Goal: Information Seeking & Learning: Learn about a topic

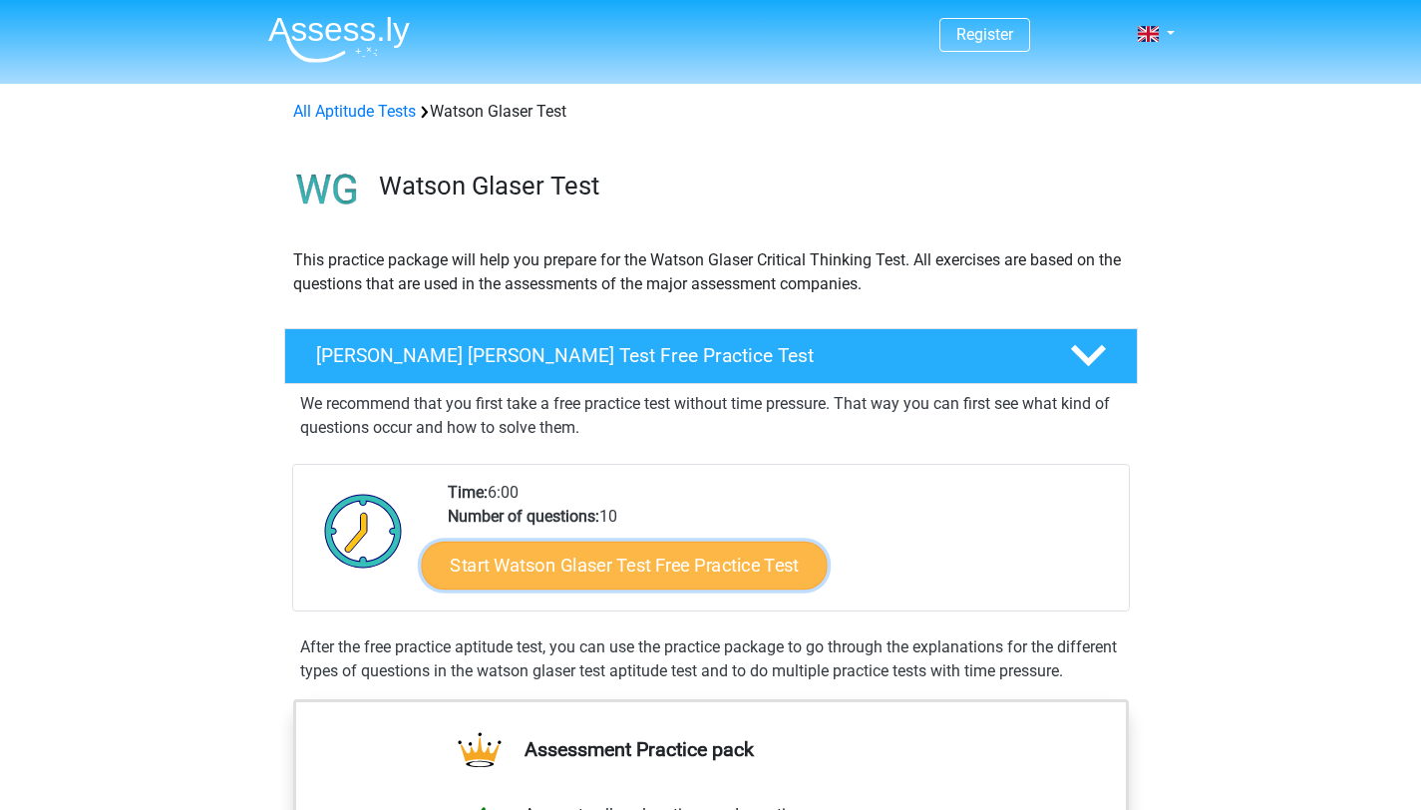
click at [617, 576] on link "Start Watson Glaser Test Free Practice Test" at bounding box center [624, 566] width 406 height 48
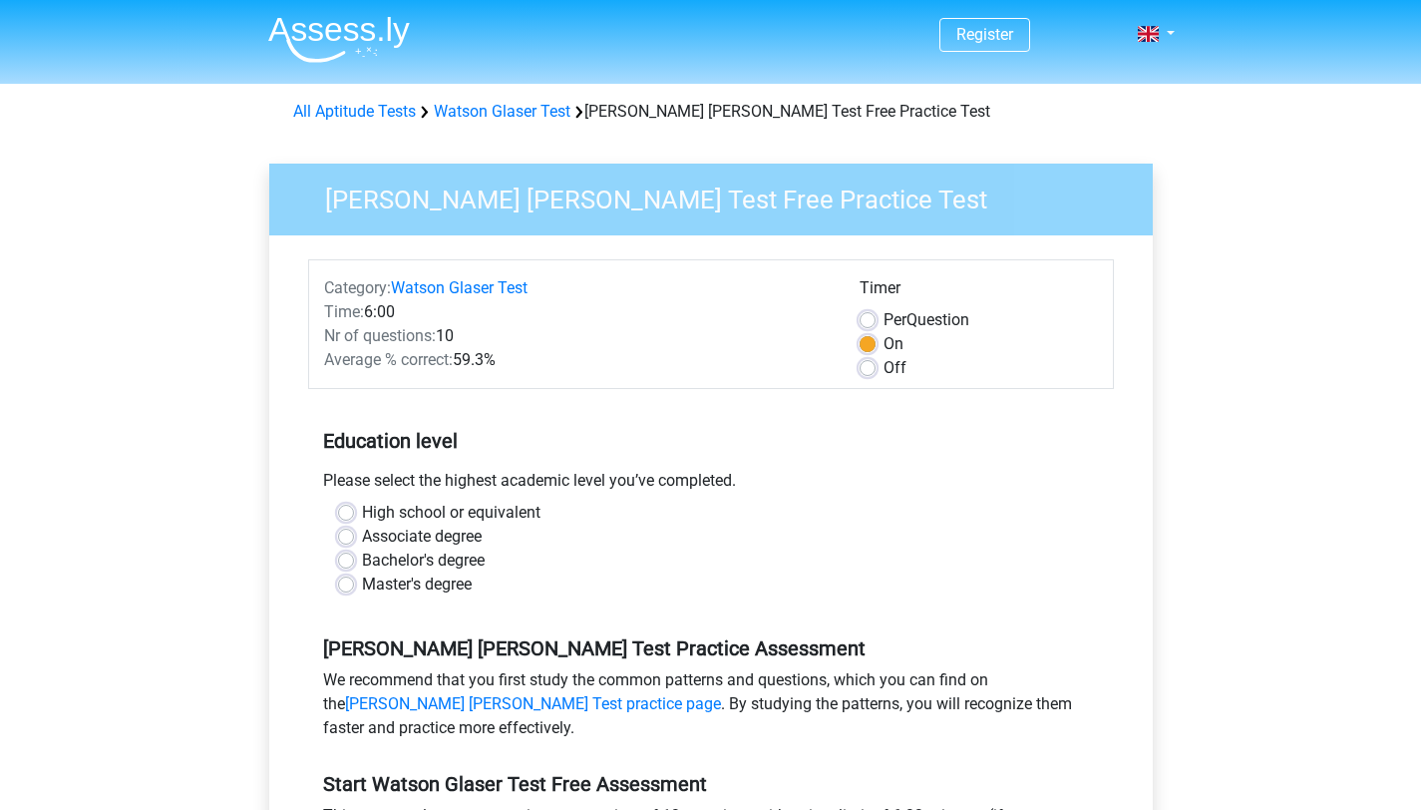
click at [222, 416] on div "Register Nederlands English" at bounding box center [710, 788] width 1421 height 1576
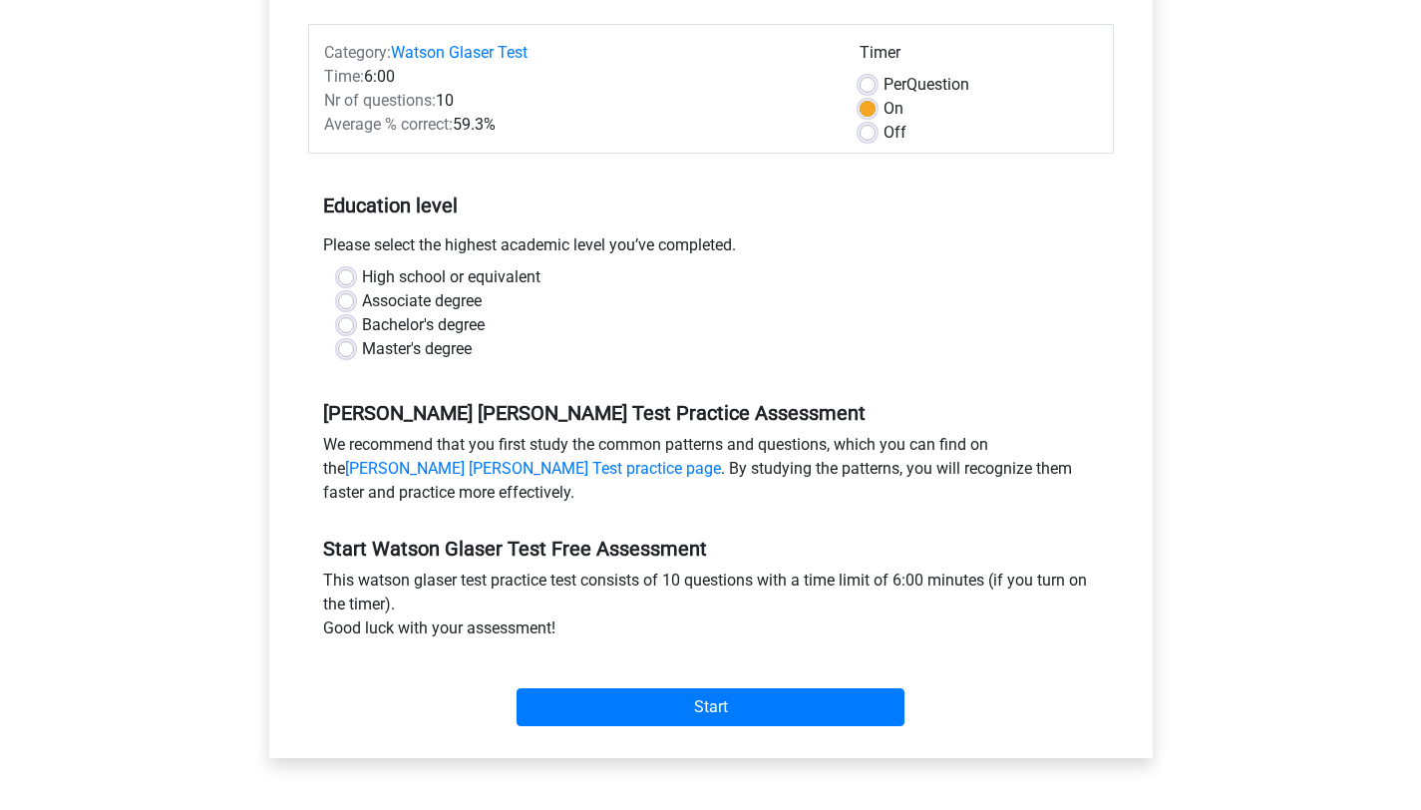
scroll to position [246, 0]
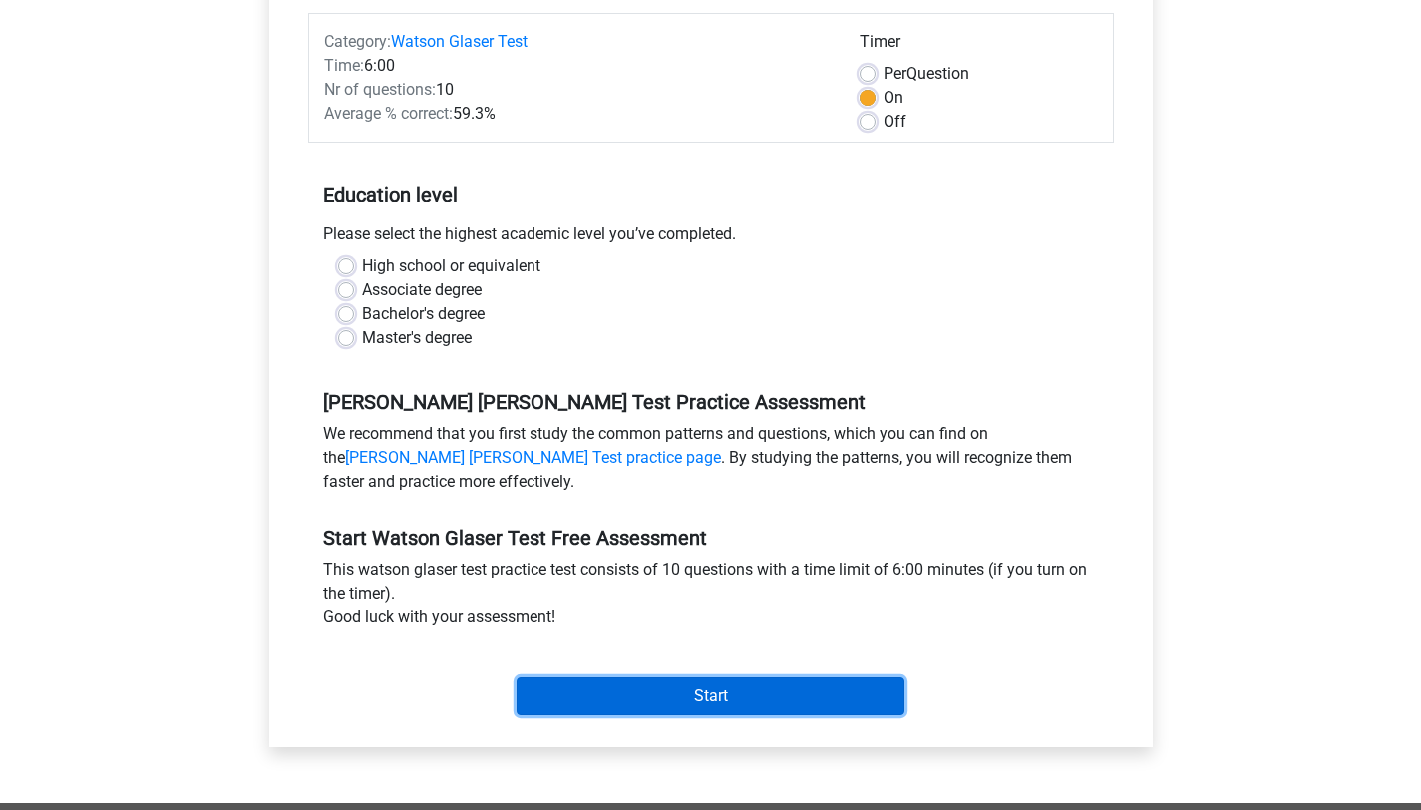
click at [616, 679] on input "Start" at bounding box center [711, 696] width 388 height 38
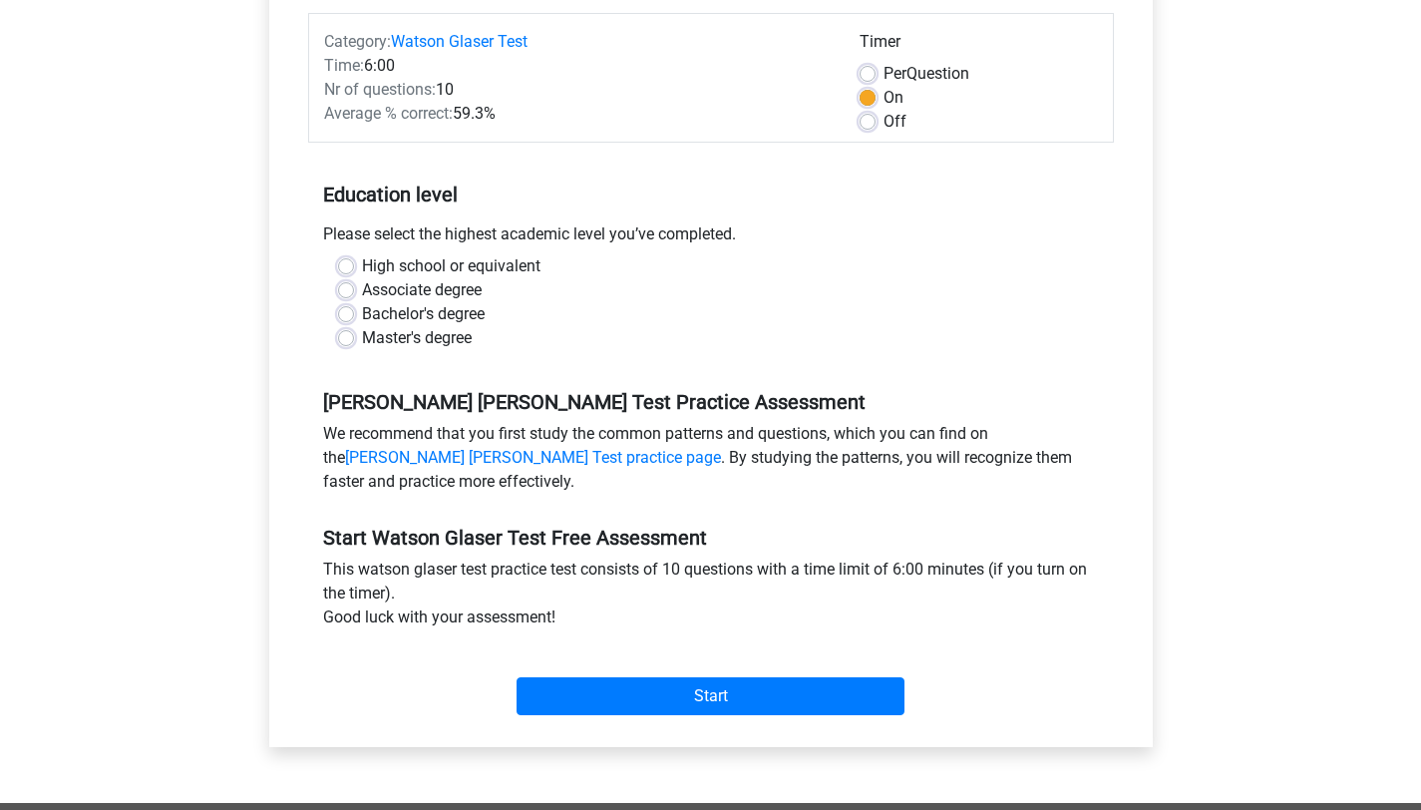
click at [617, 380] on div "[PERSON_NAME] [PERSON_NAME] Test Practice Assessment We recommend that you firs…" at bounding box center [711, 434] width 806 height 136
click at [362, 311] on label "Bachelor's degree" at bounding box center [423, 314] width 123 height 24
click at [352, 311] on input "Bachelor's degree" at bounding box center [346, 312] width 16 height 20
radio input "true"
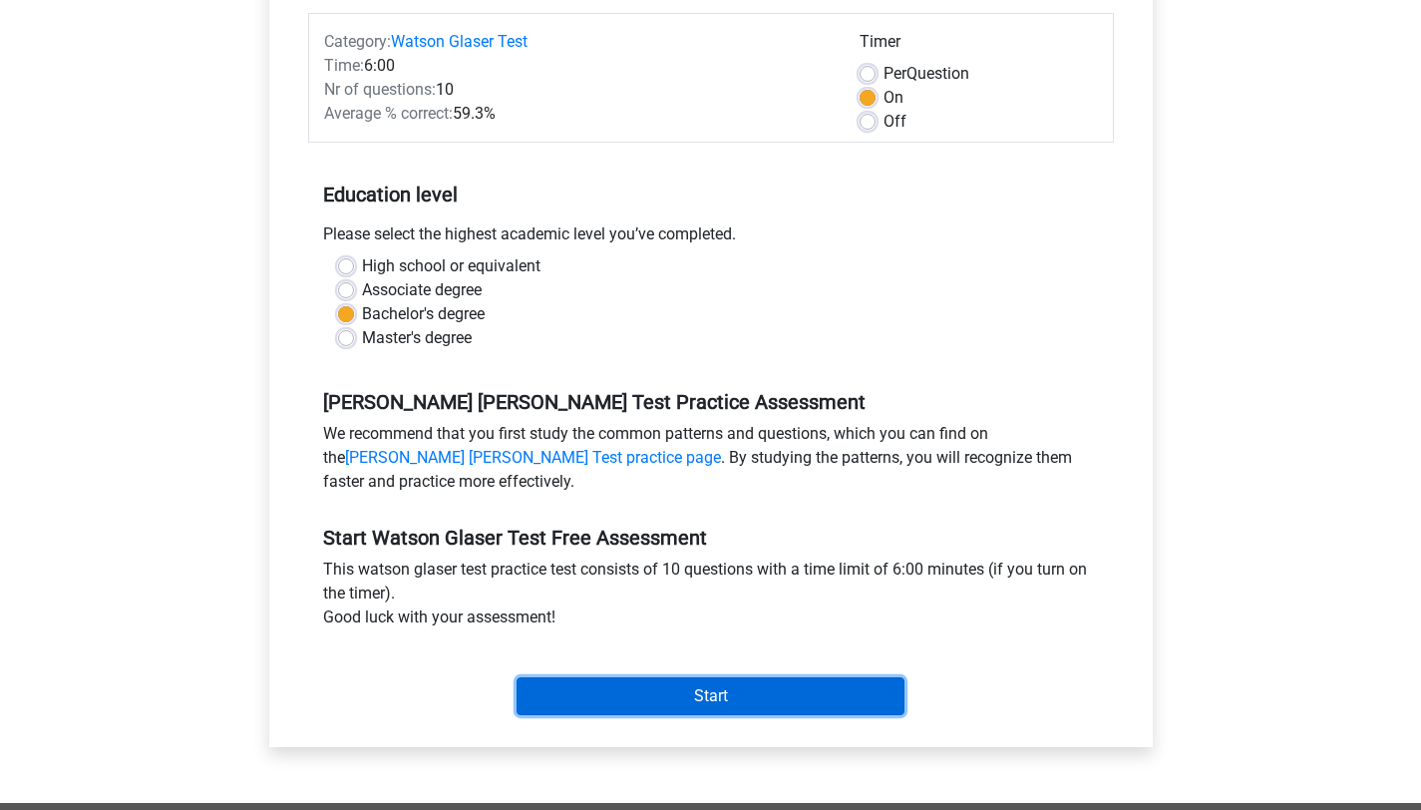
click at [648, 701] on input "Start" at bounding box center [711, 696] width 388 height 38
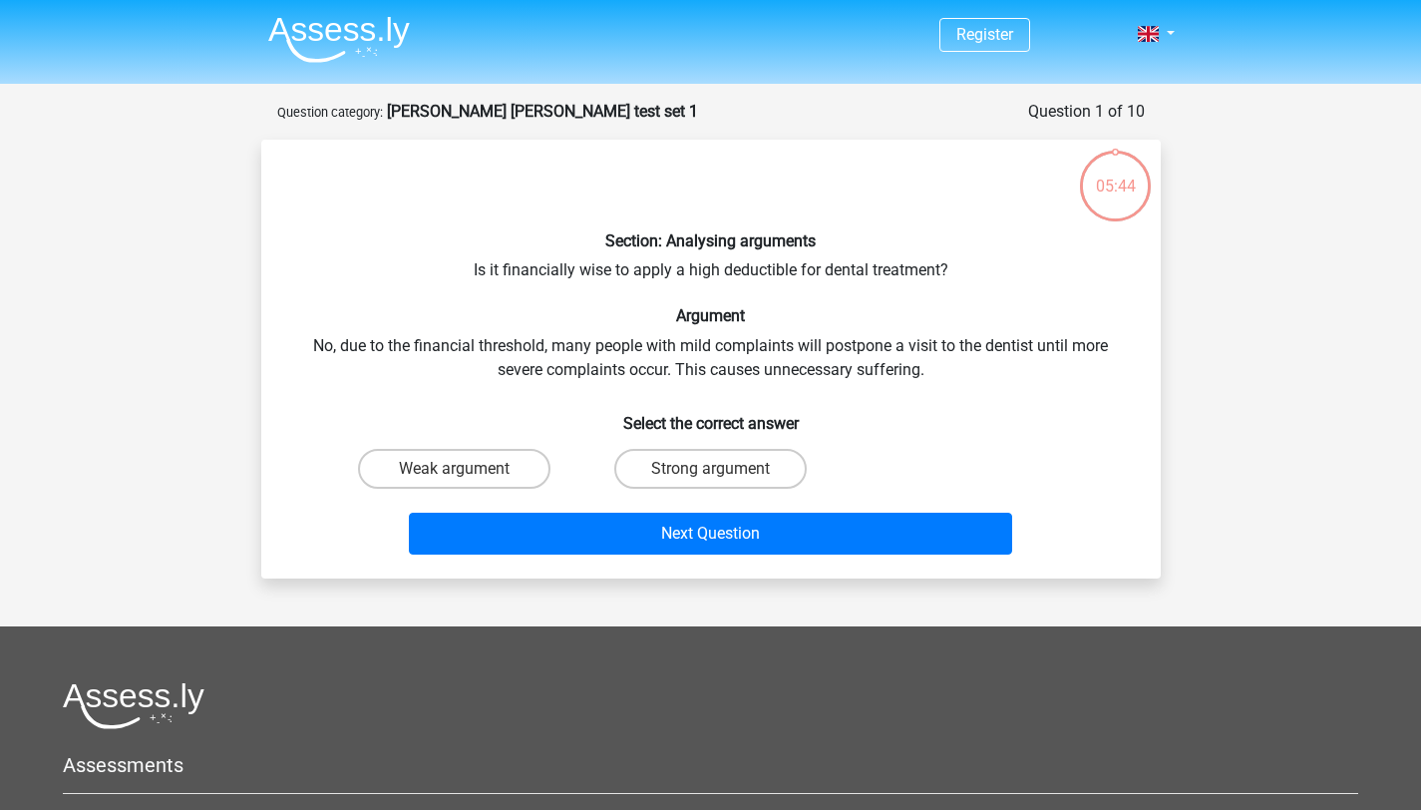
click at [713, 471] on input "Strong argument" at bounding box center [716, 475] width 13 height 13
radio input "true"
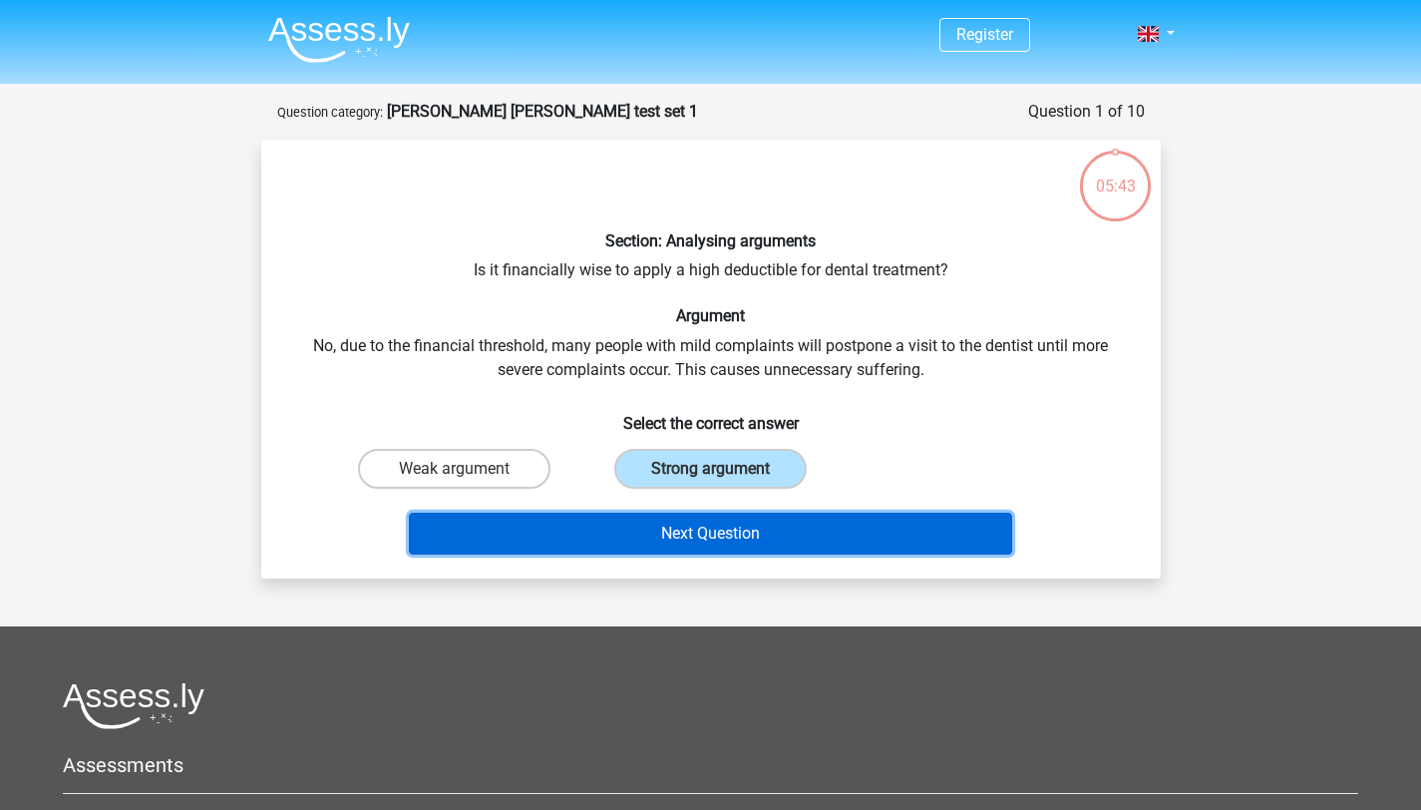
click at [768, 533] on button "Next Question" at bounding box center [710, 534] width 603 height 42
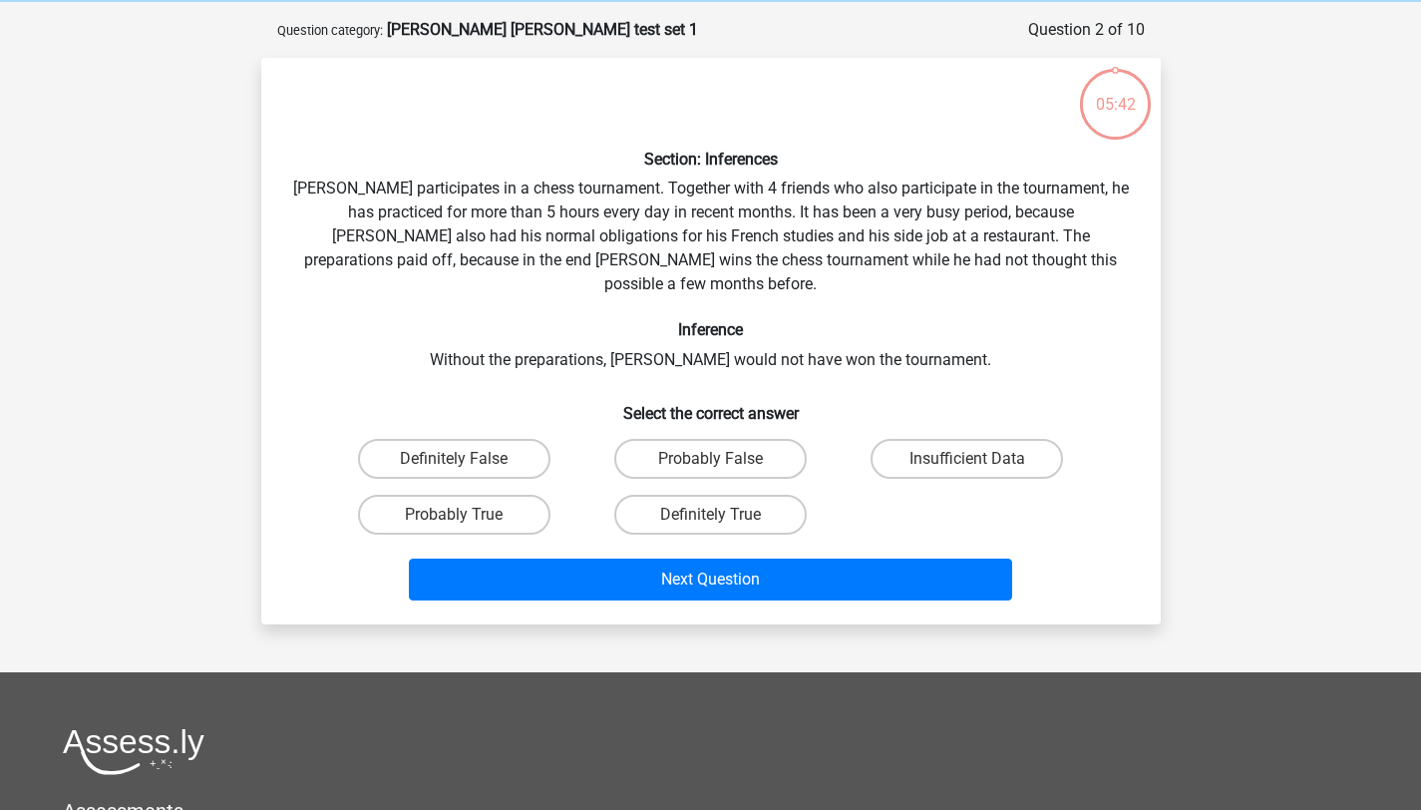
scroll to position [100, 0]
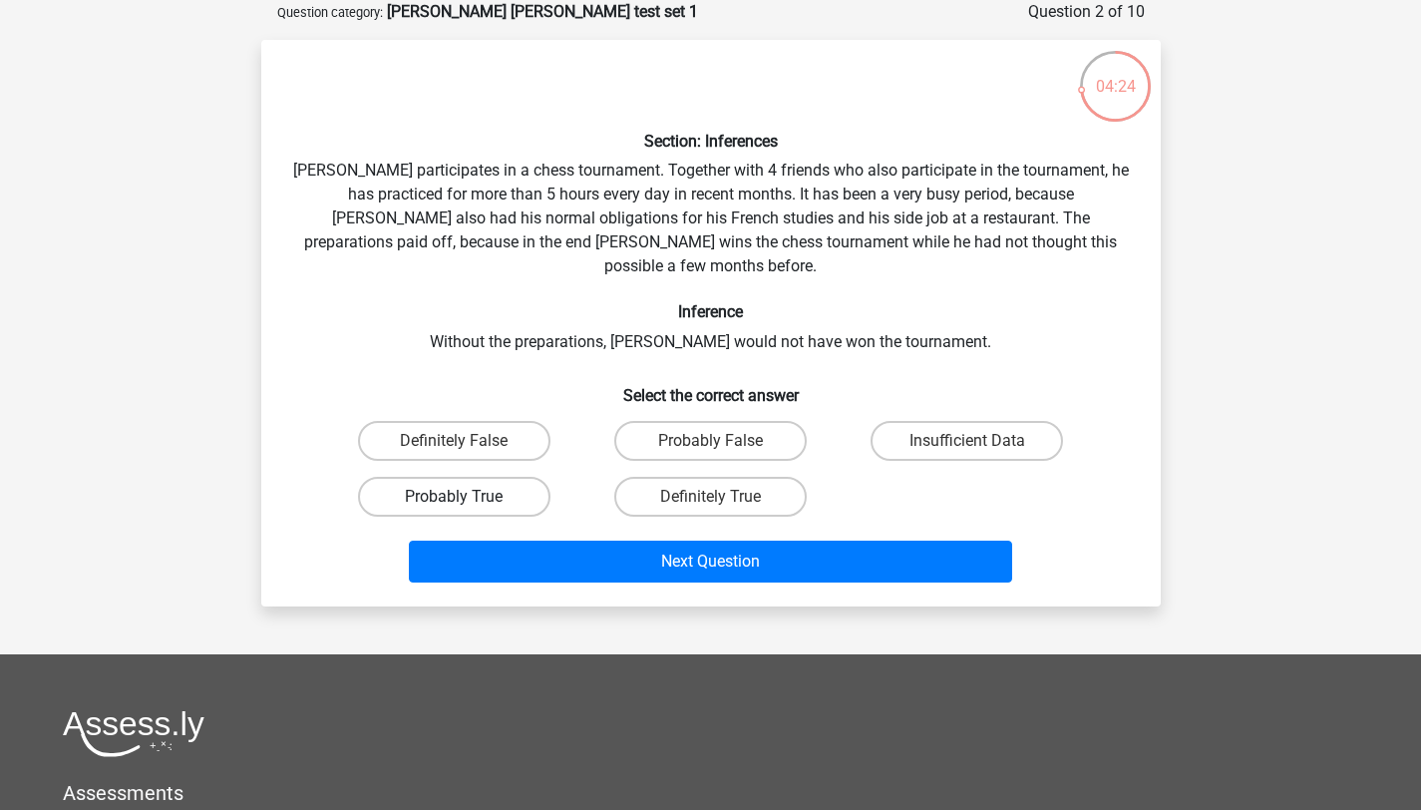
click at [534, 480] on label "Probably True" at bounding box center [454, 497] width 192 height 40
click at [467, 497] on input "Probably True" at bounding box center [460, 503] width 13 height 13
radio input "true"
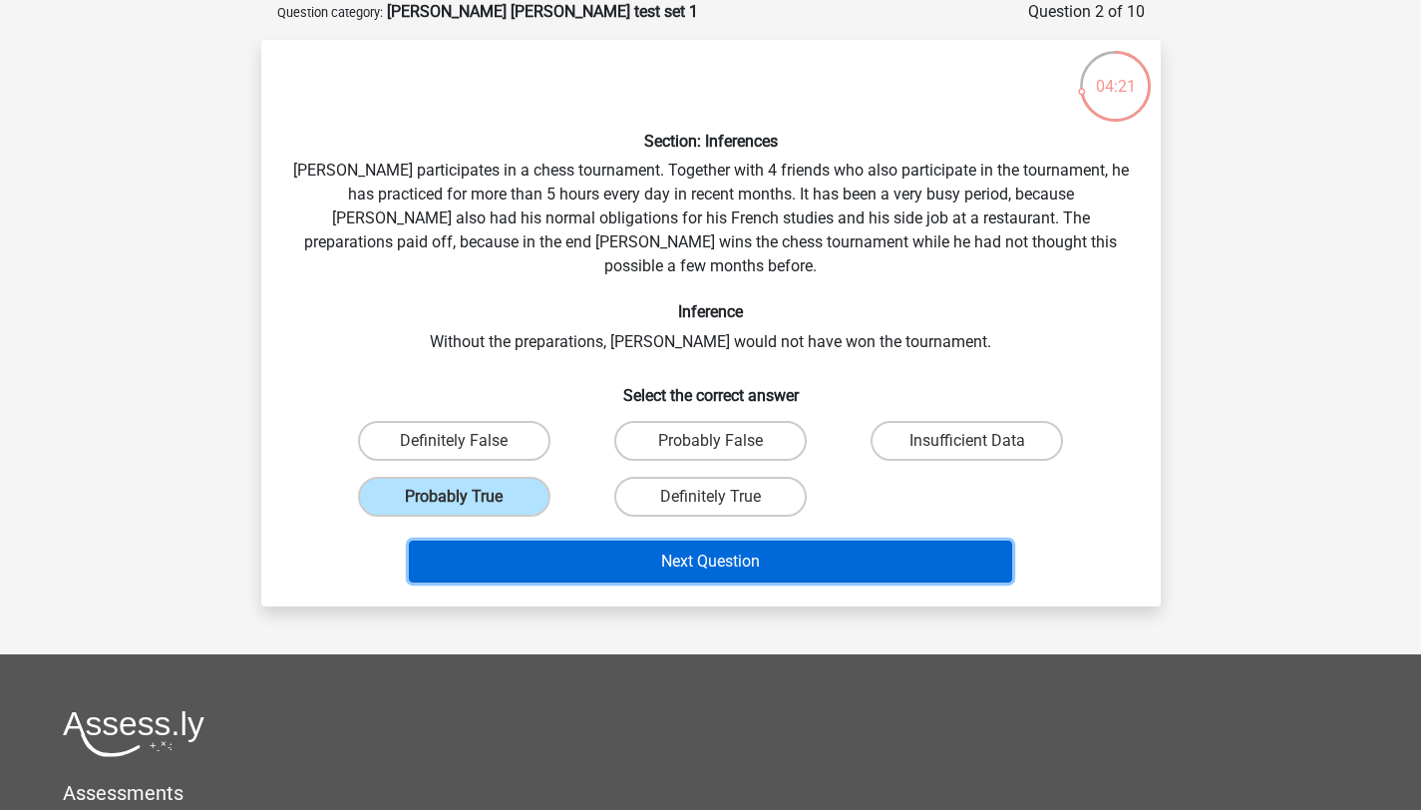
click at [614, 541] on button "Next Question" at bounding box center [710, 562] width 603 height 42
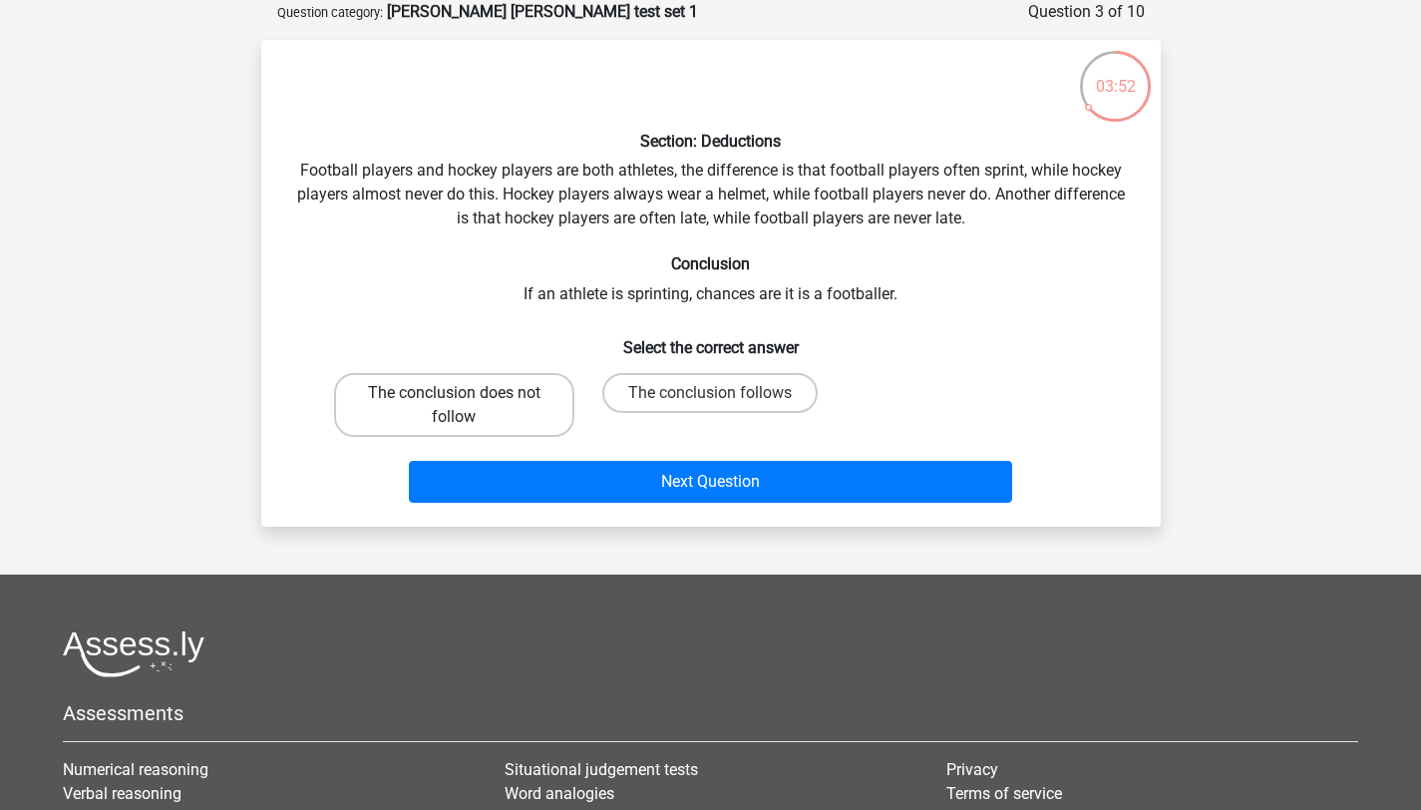
click at [522, 414] on label "The conclusion does not follow" at bounding box center [454, 405] width 240 height 64
click at [467, 406] on input "The conclusion does not follow" at bounding box center [460, 399] width 13 height 13
radio input "true"
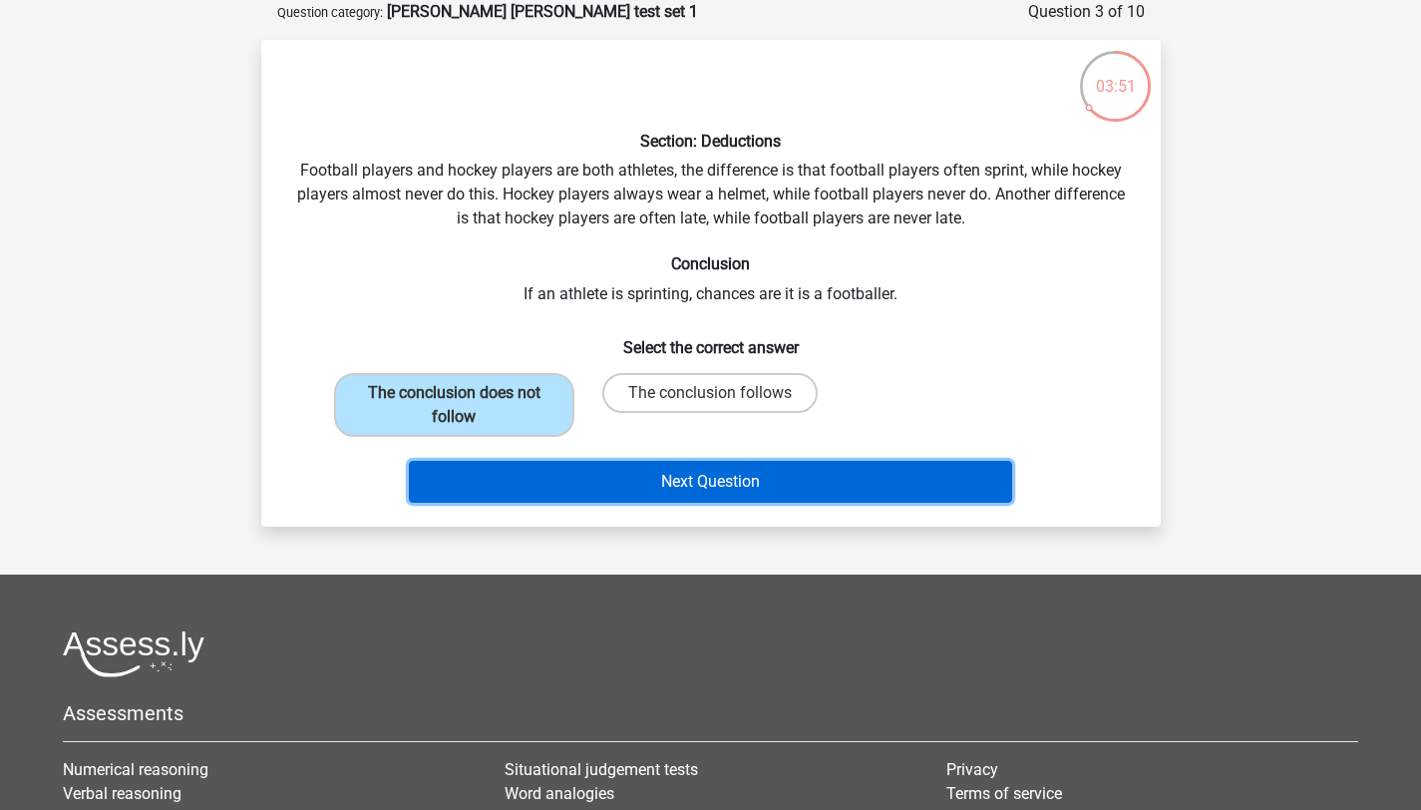
click at [545, 463] on button "Next Question" at bounding box center [710, 482] width 603 height 42
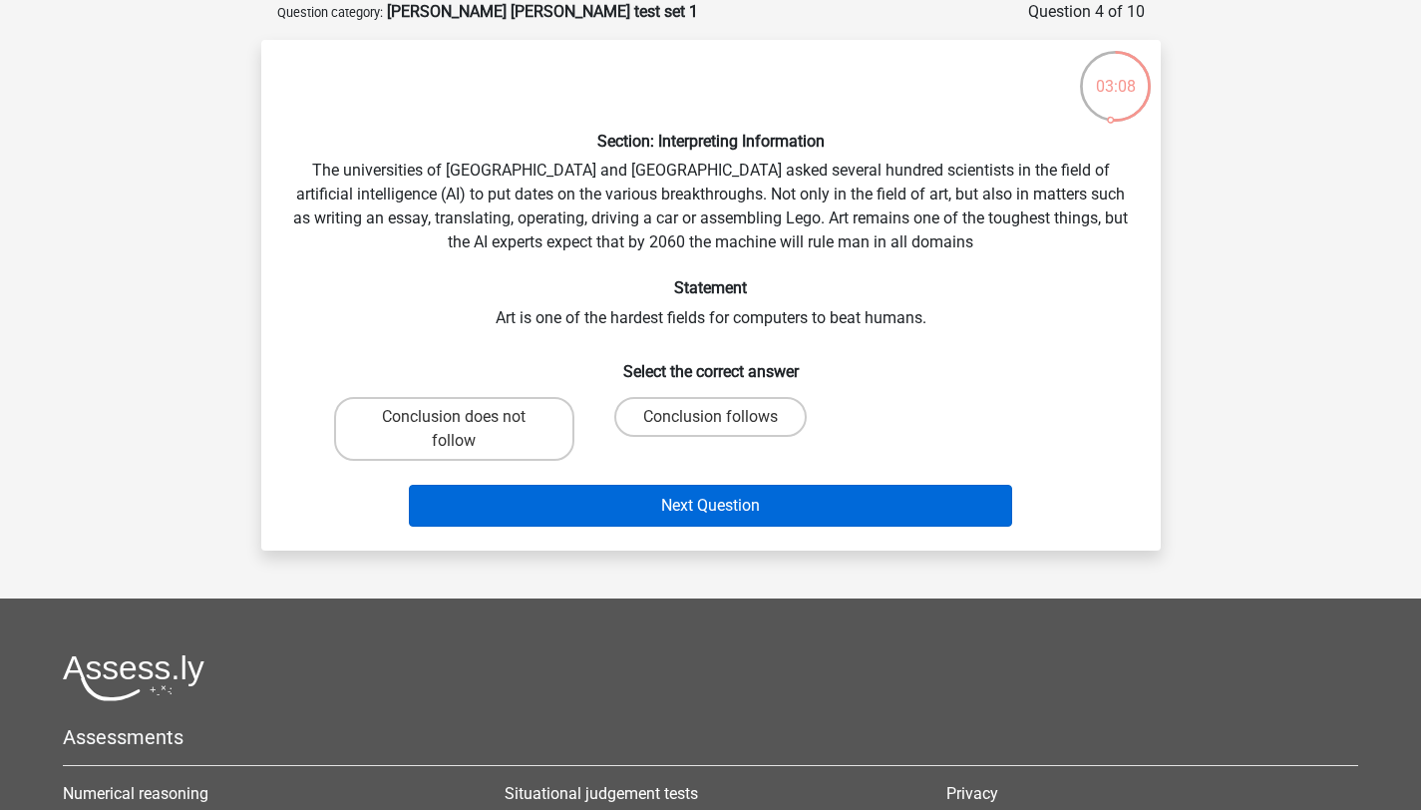
drag, startPoint x: 746, startPoint y: 428, endPoint x: 760, endPoint y: 490, distance: 63.4
click at [746, 429] on label "Conclusion follows" at bounding box center [710, 417] width 192 height 40
click at [723, 429] on input "Conclusion follows" at bounding box center [716, 423] width 13 height 13
radio input "true"
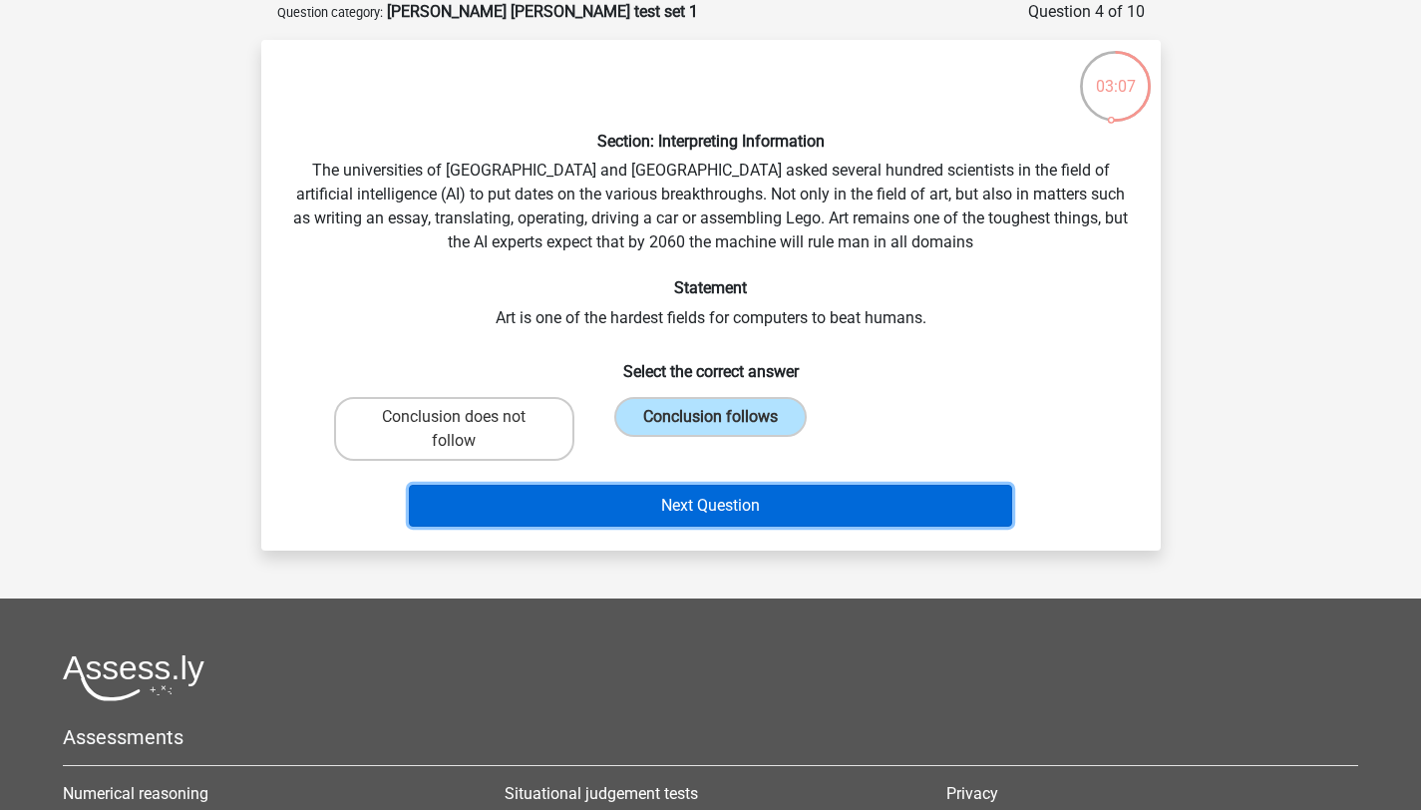
click at [760, 501] on button "Next Question" at bounding box center [710, 506] width 603 height 42
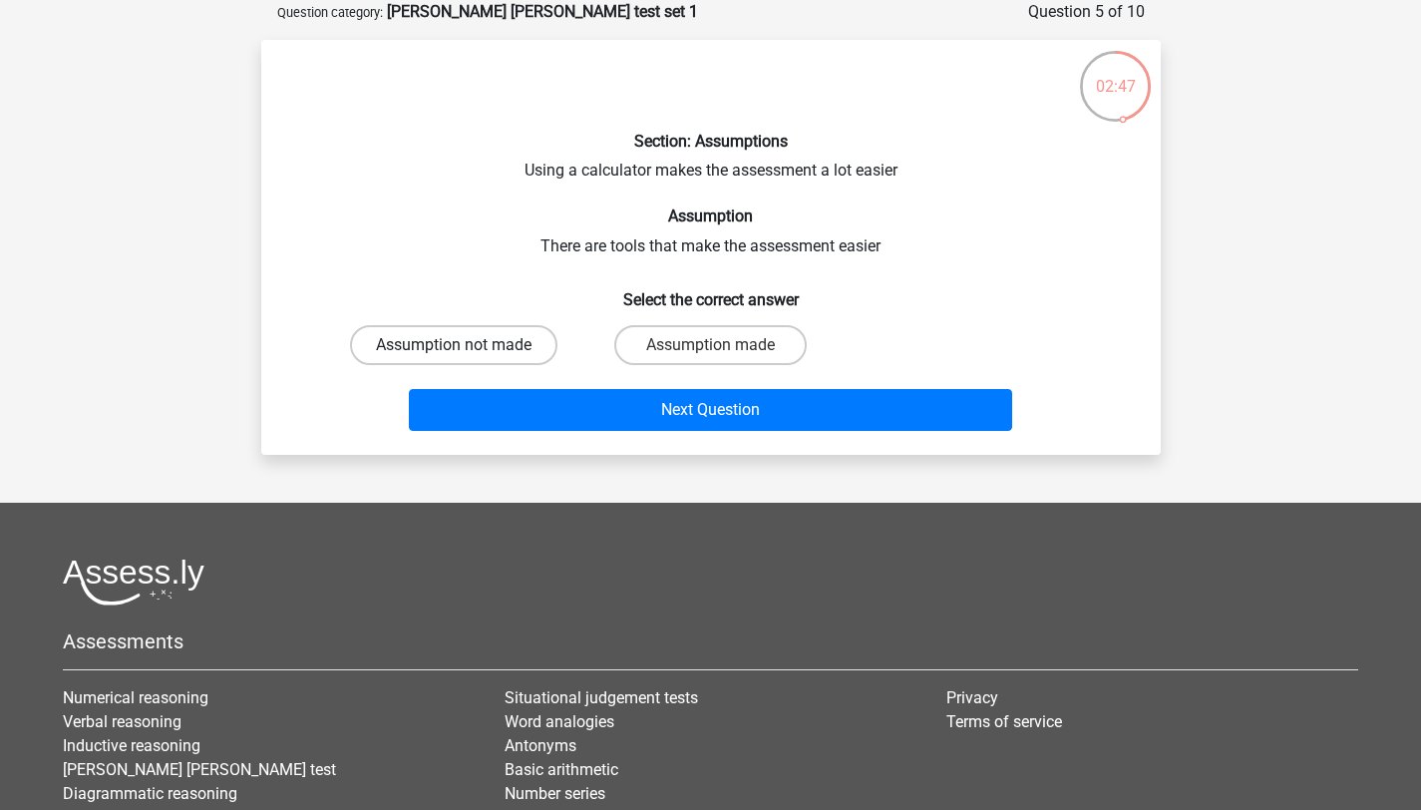
click at [538, 349] on label "Assumption not made" at bounding box center [453, 345] width 207 height 40
click at [467, 349] on input "Assumption not made" at bounding box center [460, 351] width 13 height 13
radio input "true"
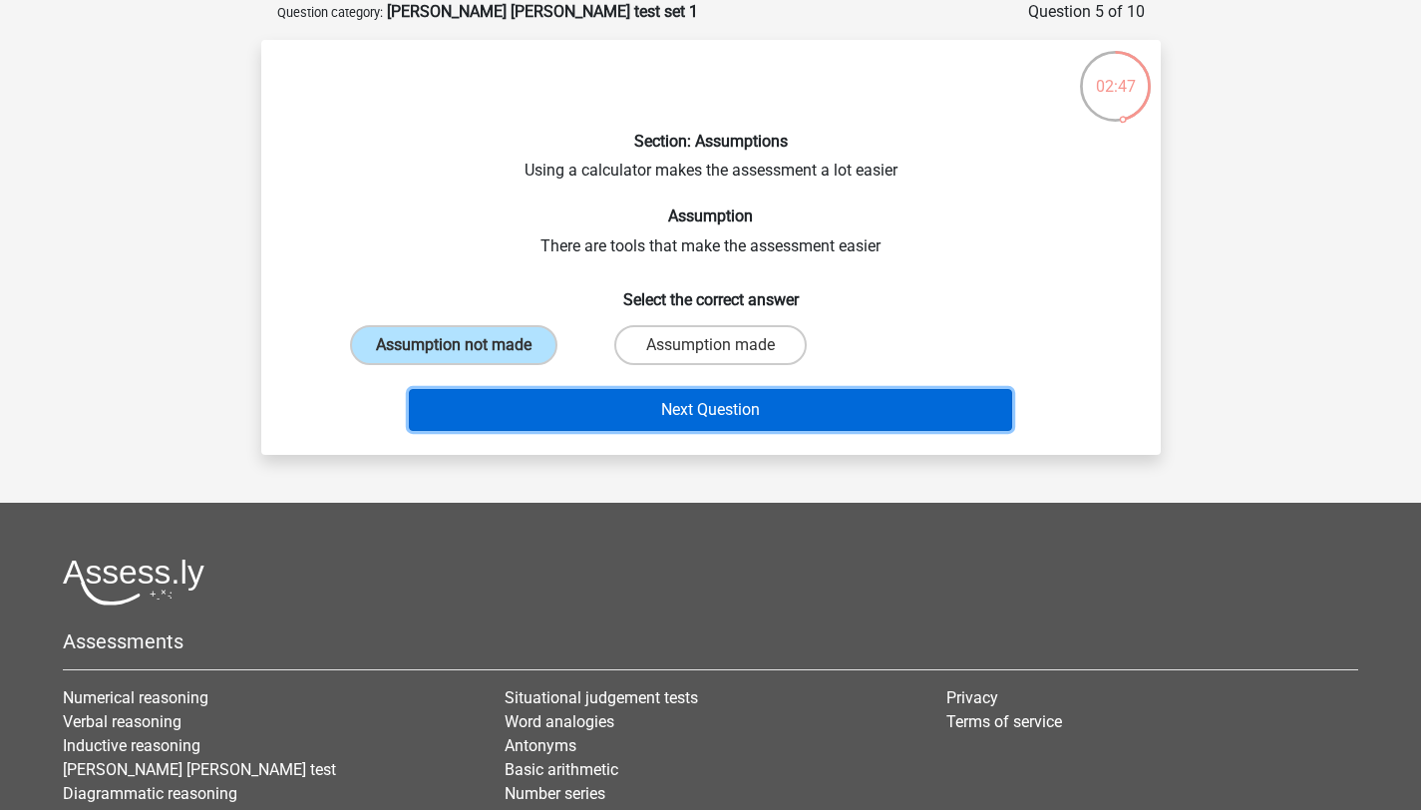
click at [572, 412] on button "Next Question" at bounding box center [710, 410] width 603 height 42
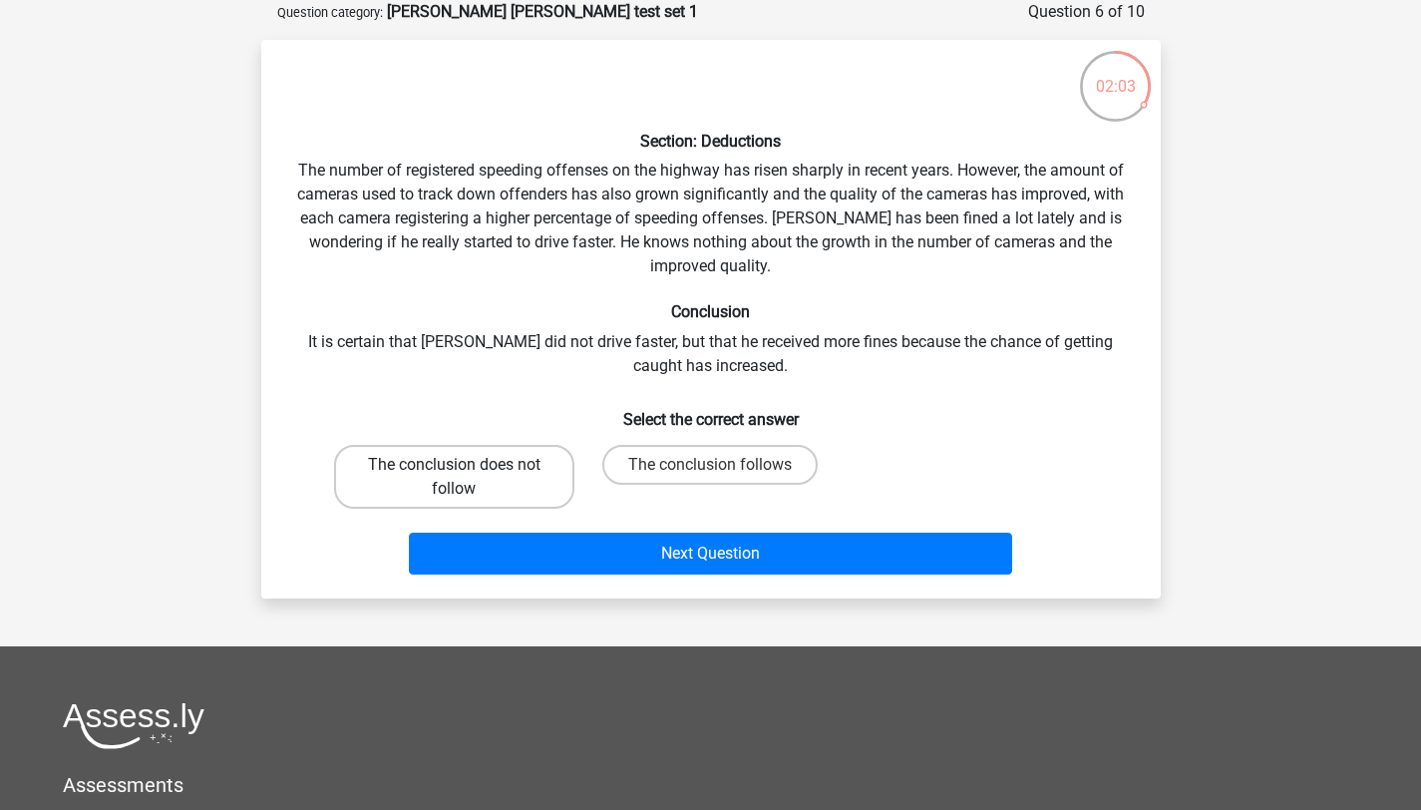
click at [531, 477] on label "The conclusion does not follow" at bounding box center [454, 477] width 240 height 64
click at [467, 477] on input "The conclusion does not follow" at bounding box center [460, 471] width 13 height 13
radio input "true"
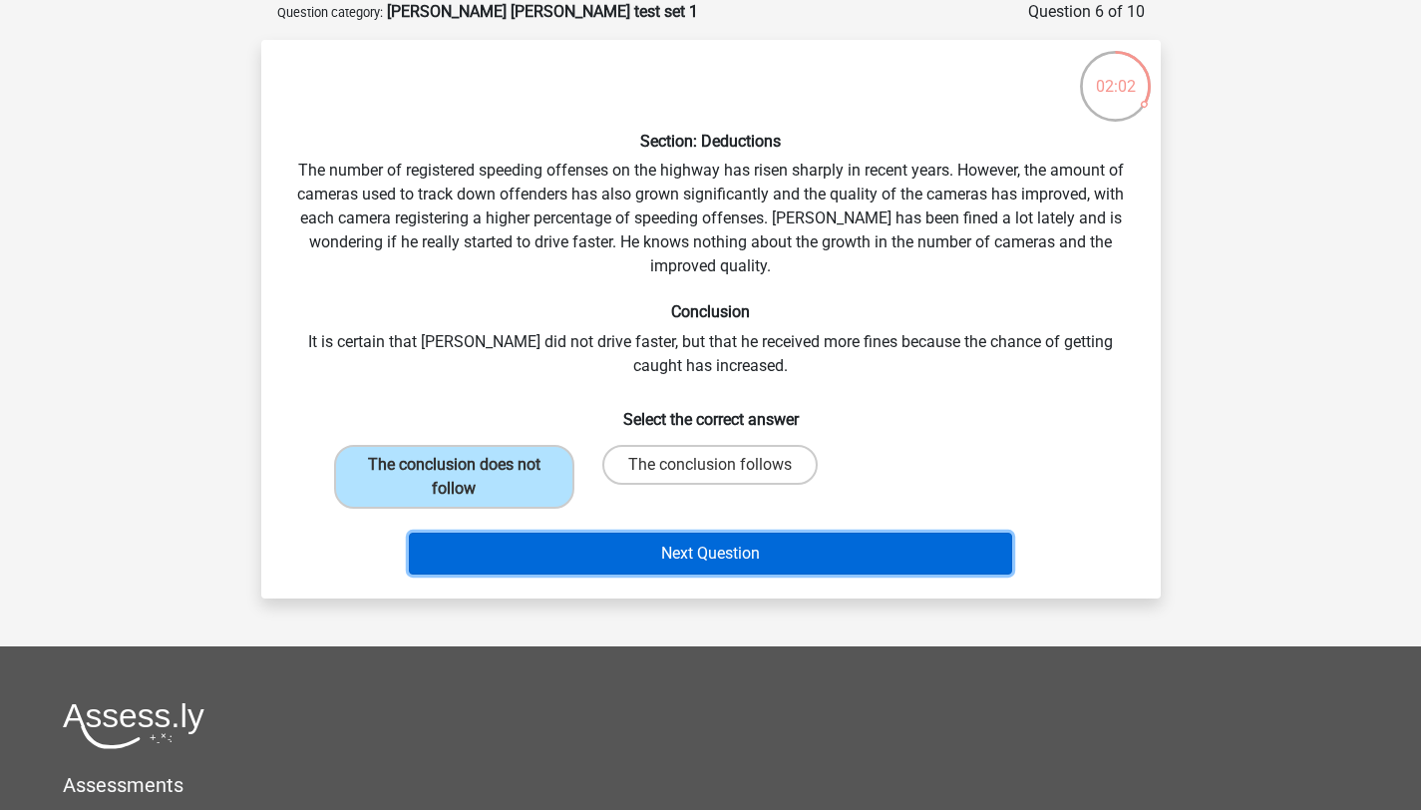
click at [647, 565] on button "Next Question" at bounding box center [710, 554] width 603 height 42
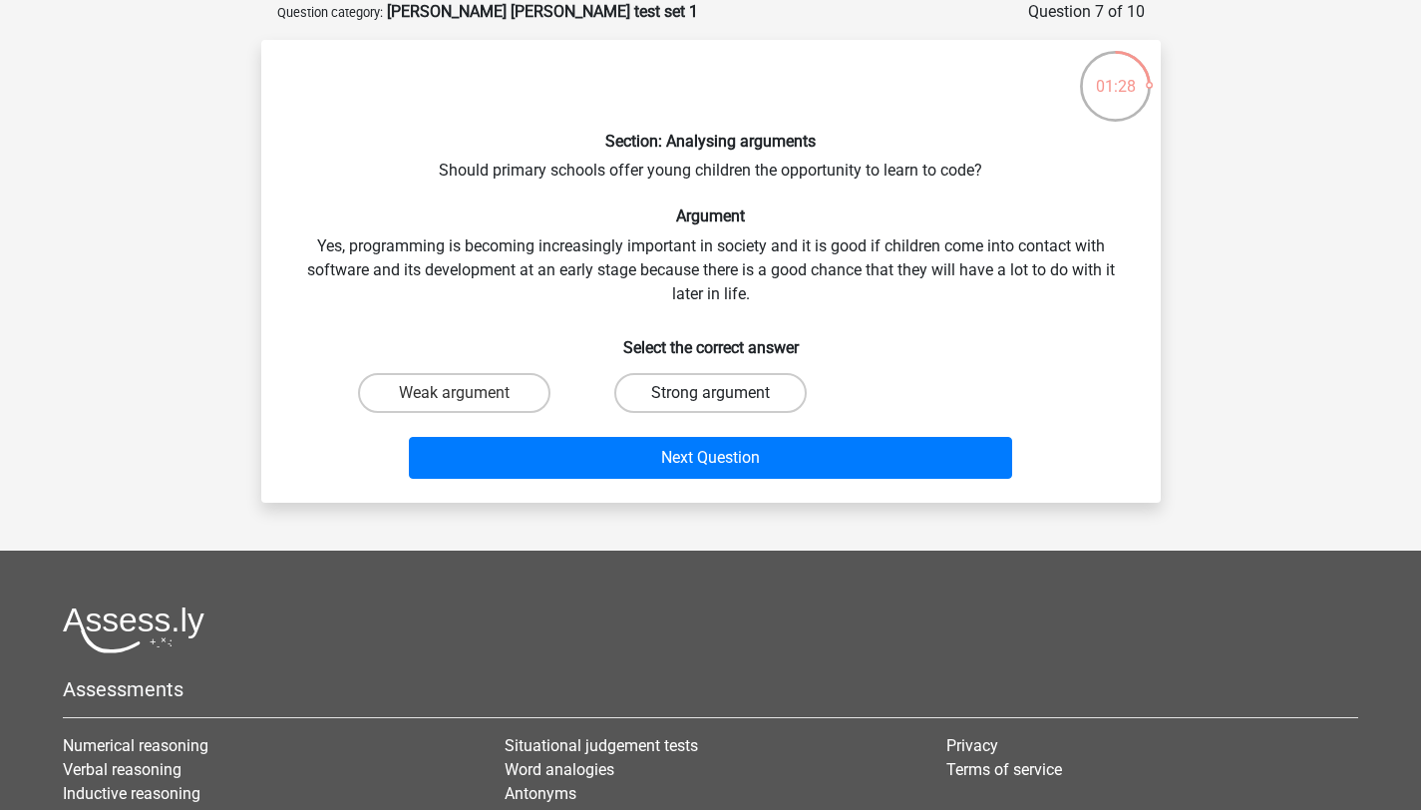
click at [790, 381] on label "Strong argument" at bounding box center [710, 393] width 192 height 40
click at [723, 393] on input "Strong argument" at bounding box center [716, 399] width 13 height 13
radio input "true"
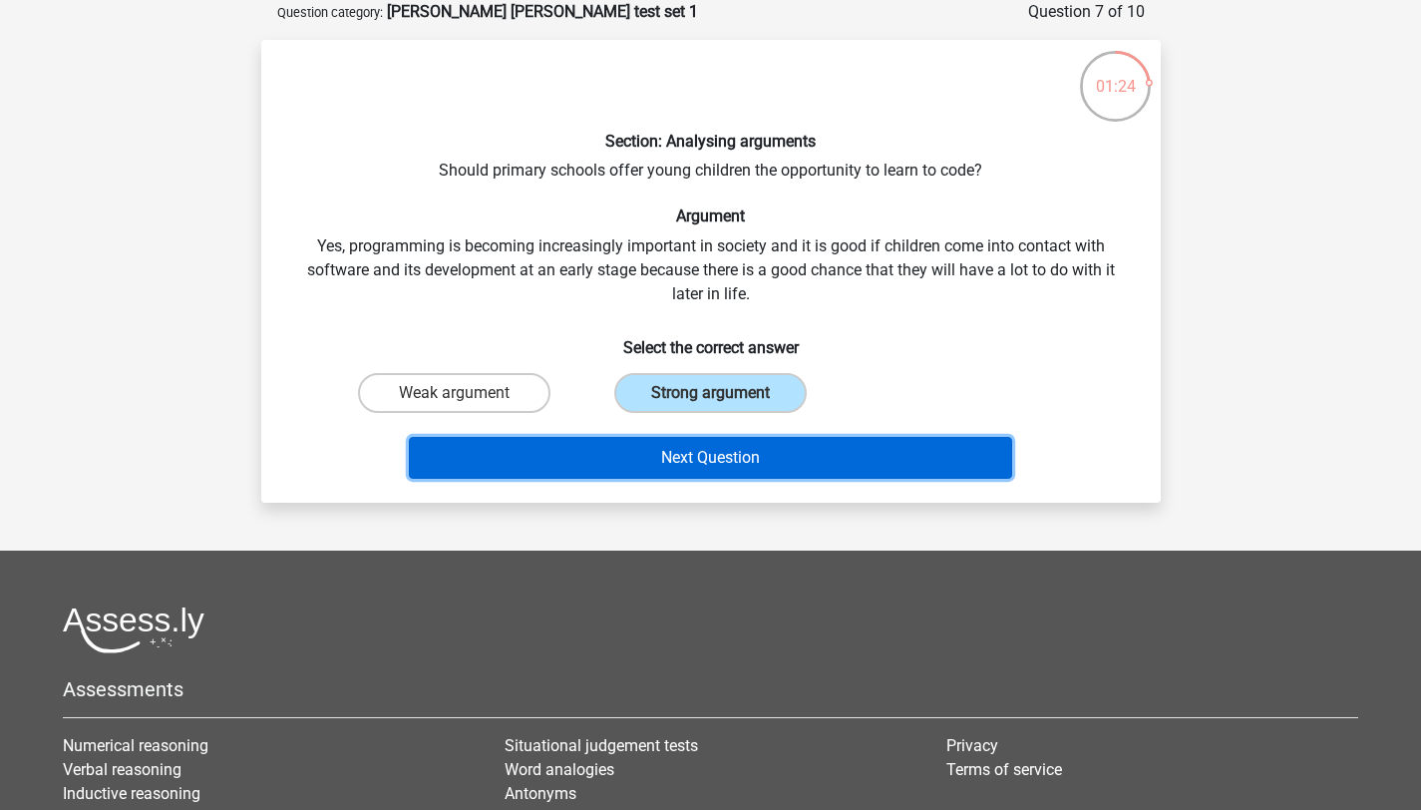
click at [801, 465] on button "Next Question" at bounding box center [710, 458] width 603 height 42
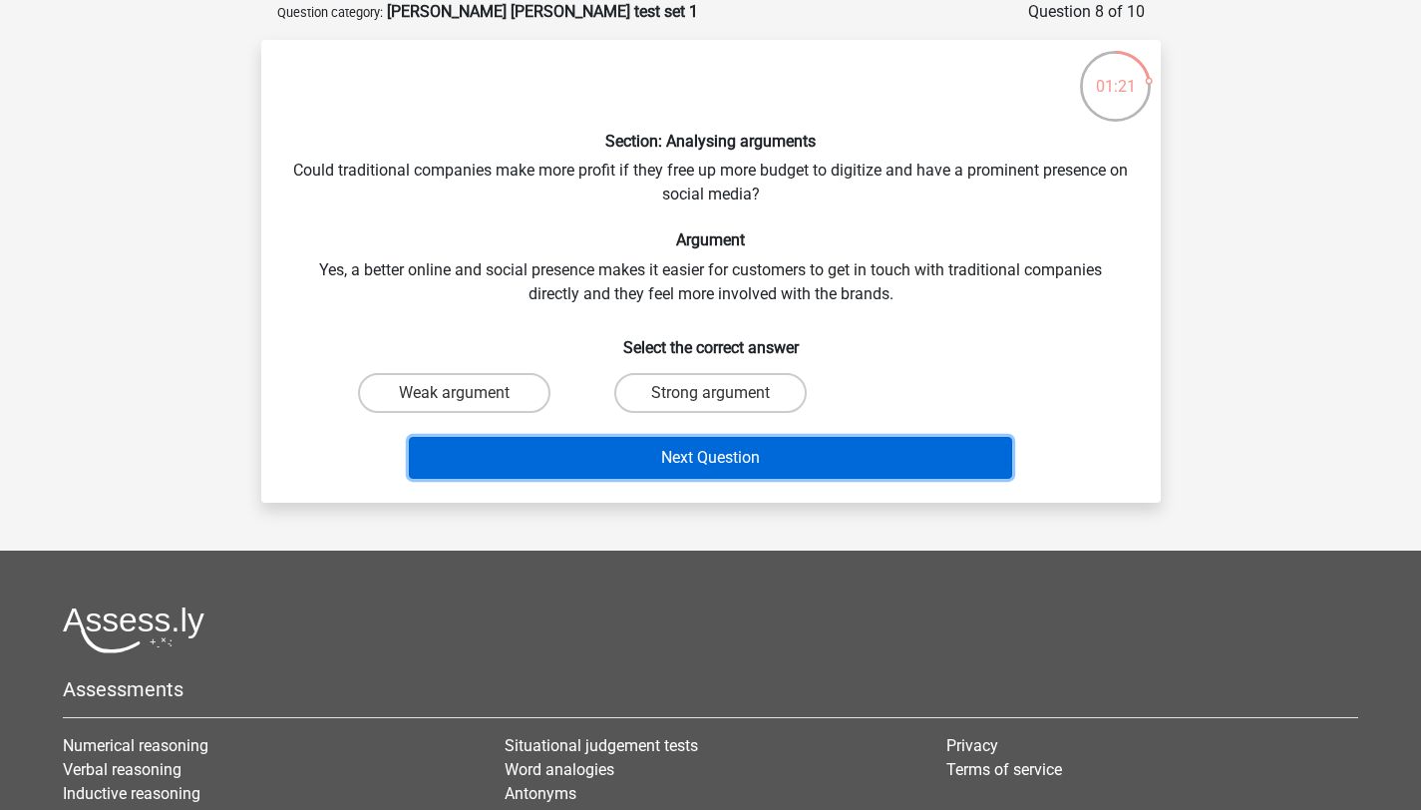
click at [774, 469] on button "Next Question" at bounding box center [710, 458] width 603 height 42
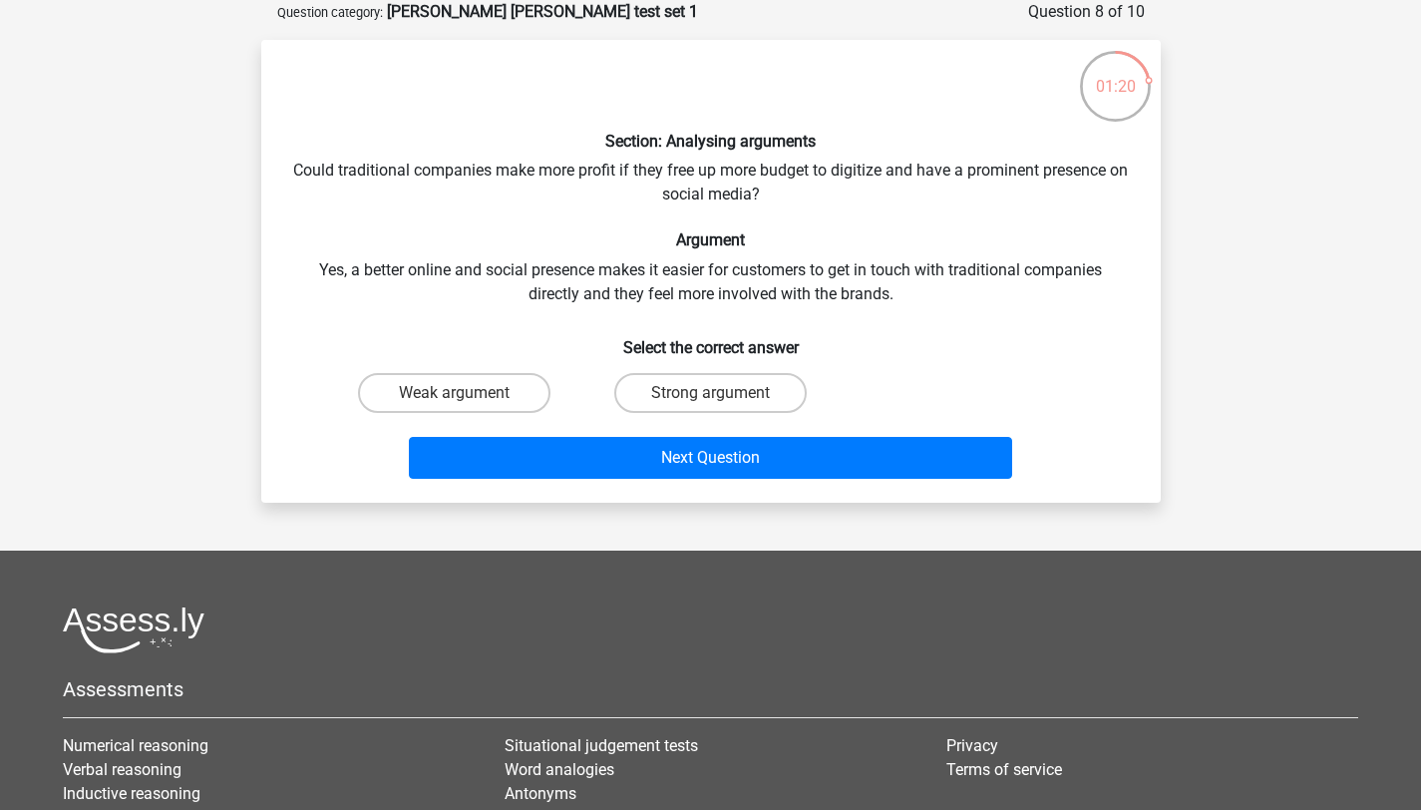
click at [879, 416] on div "Weak argument Strong argument" at bounding box center [711, 393] width 770 height 56
click at [780, 404] on label "Strong argument" at bounding box center [710, 393] width 192 height 40
click at [723, 404] on input "Strong argument" at bounding box center [716, 399] width 13 height 13
radio input "true"
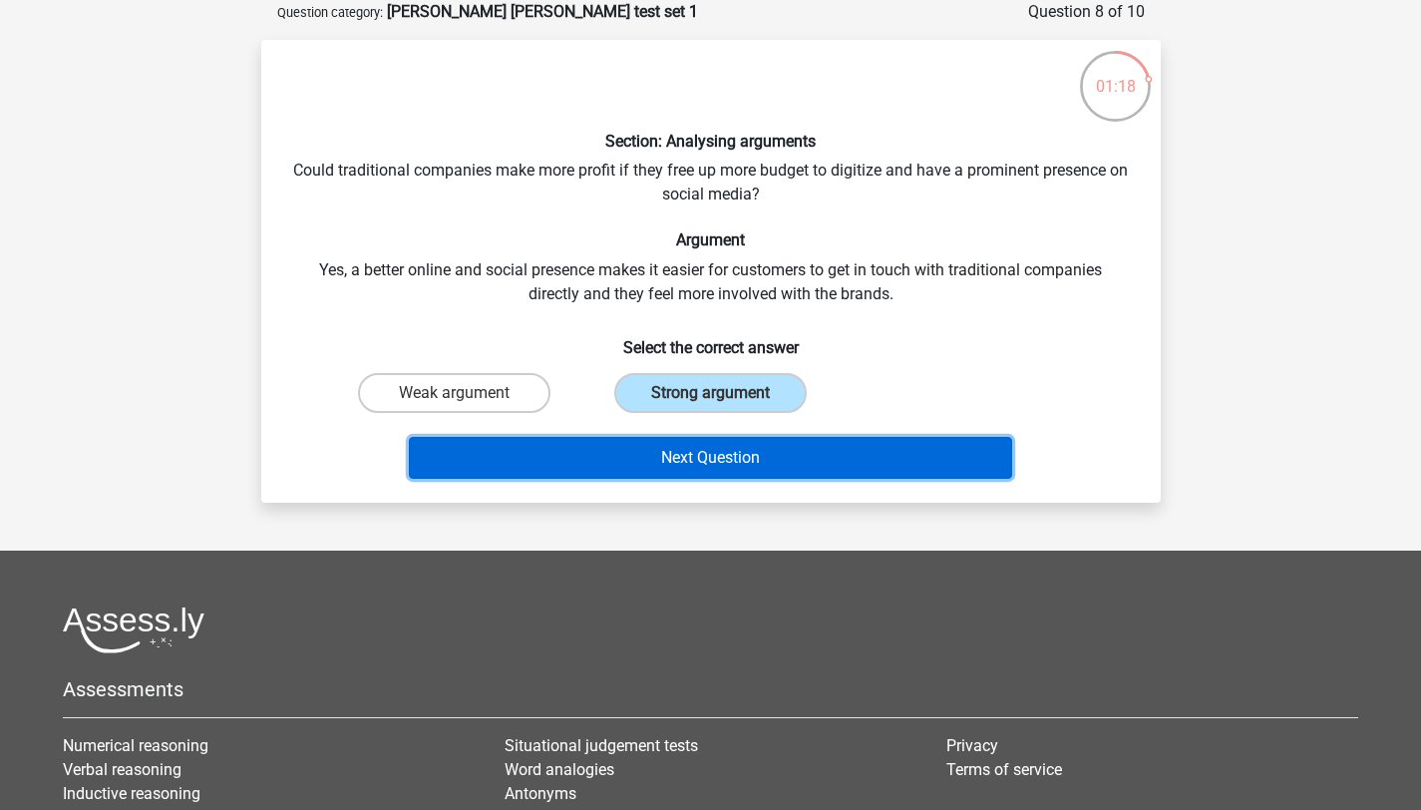
click at [762, 446] on button "Next Question" at bounding box center [710, 458] width 603 height 42
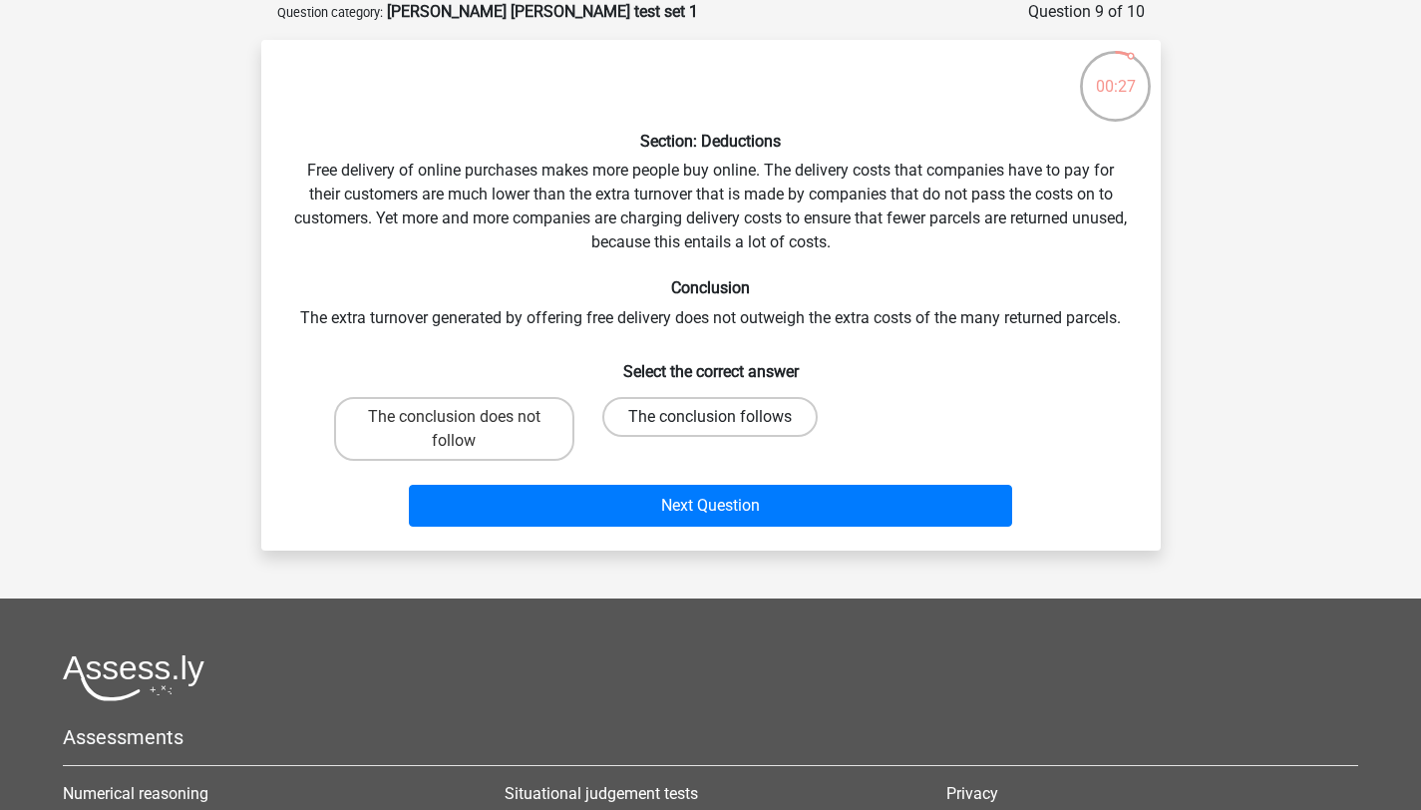
click at [785, 434] on label "The conclusion follows" at bounding box center [709, 417] width 215 height 40
click at [723, 430] on input "The conclusion follows" at bounding box center [716, 423] width 13 height 13
radio input "true"
click at [781, 418] on label "The conclusion follows" at bounding box center [709, 417] width 215 height 40
click at [723, 418] on input "The conclusion follows" at bounding box center [716, 423] width 13 height 13
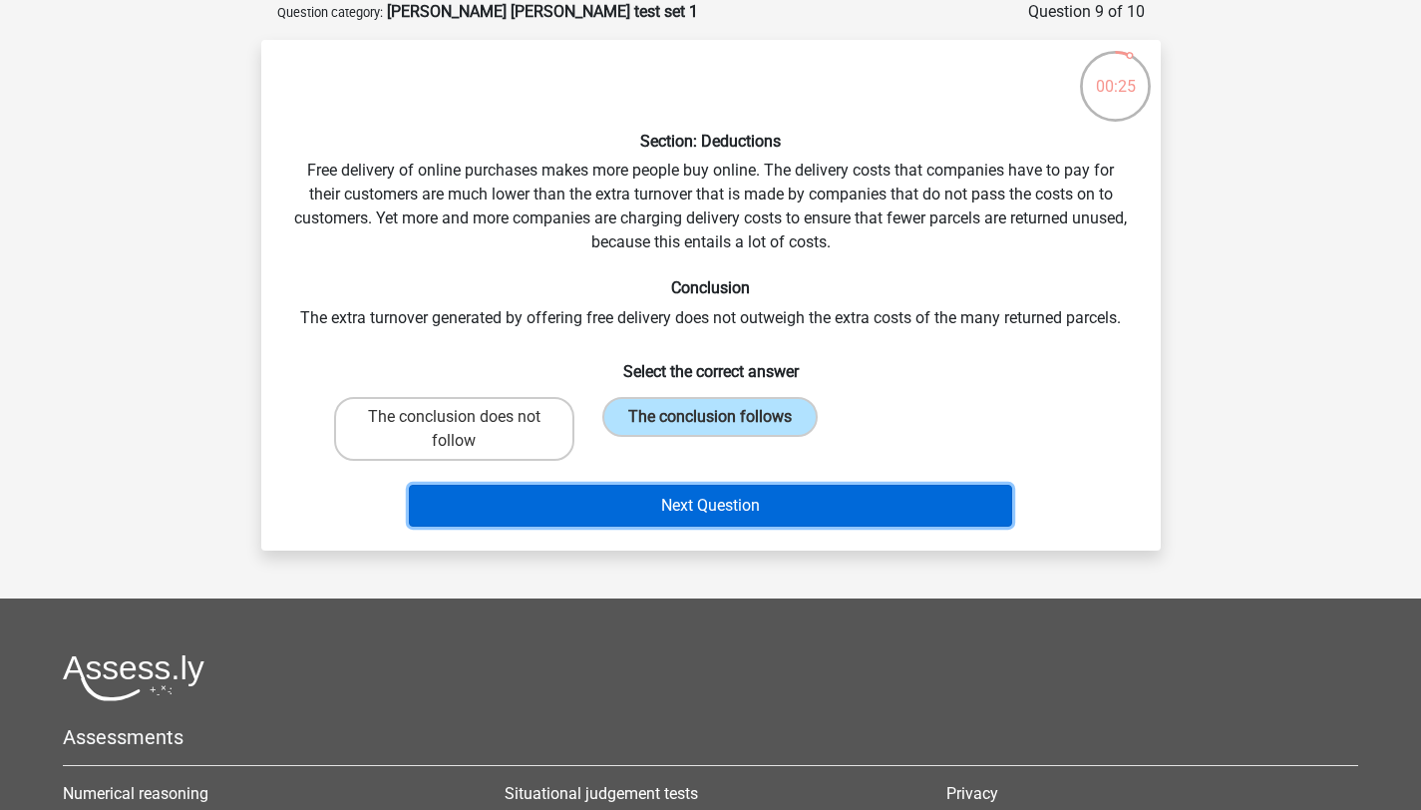
click at [855, 509] on button "Next Question" at bounding box center [710, 506] width 603 height 42
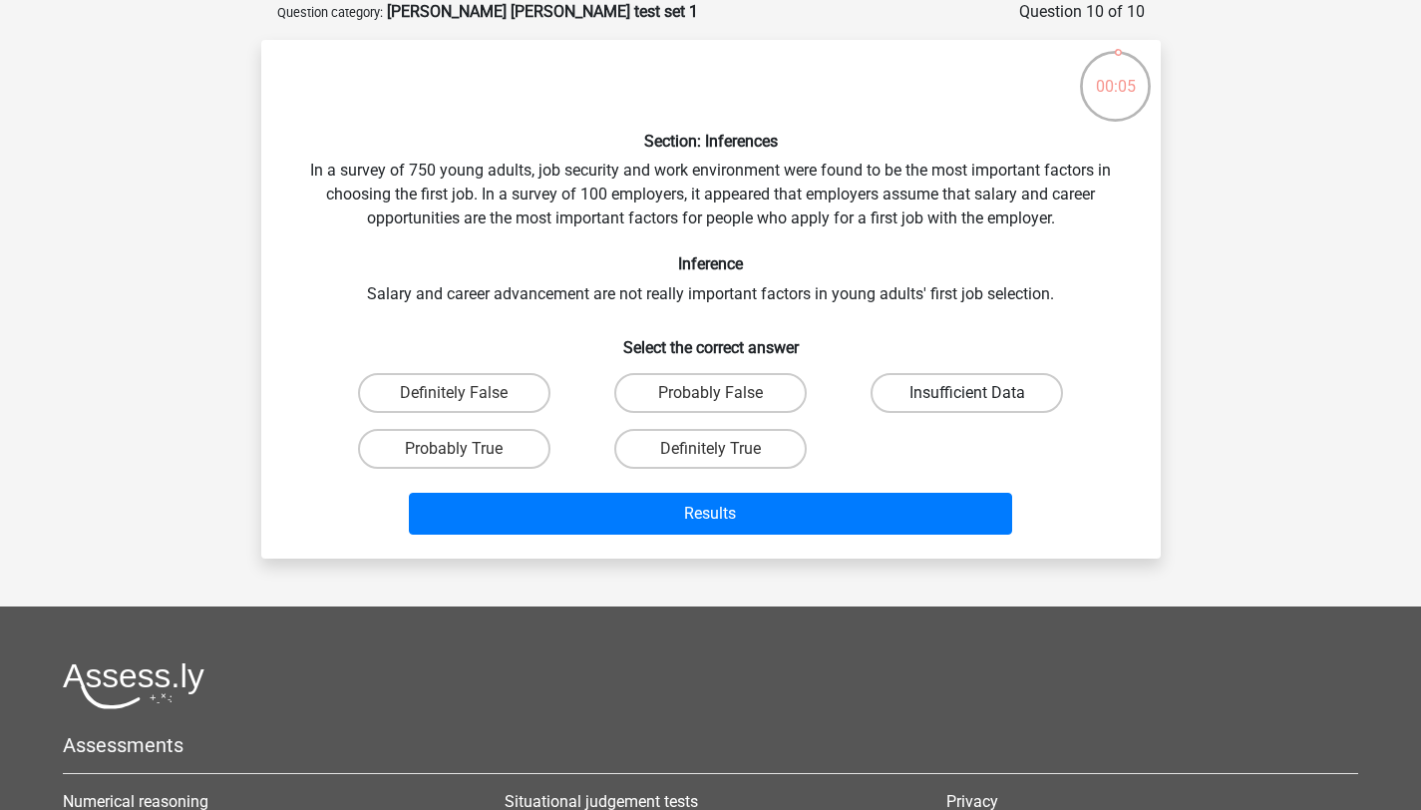
click at [1012, 398] on label "Insufficient Data" at bounding box center [967, 393] width 192 height 40
click at [980, 398] on input "Insufficient Data" at bounding box center [973, 399] width 13 height 13
radio input "true"
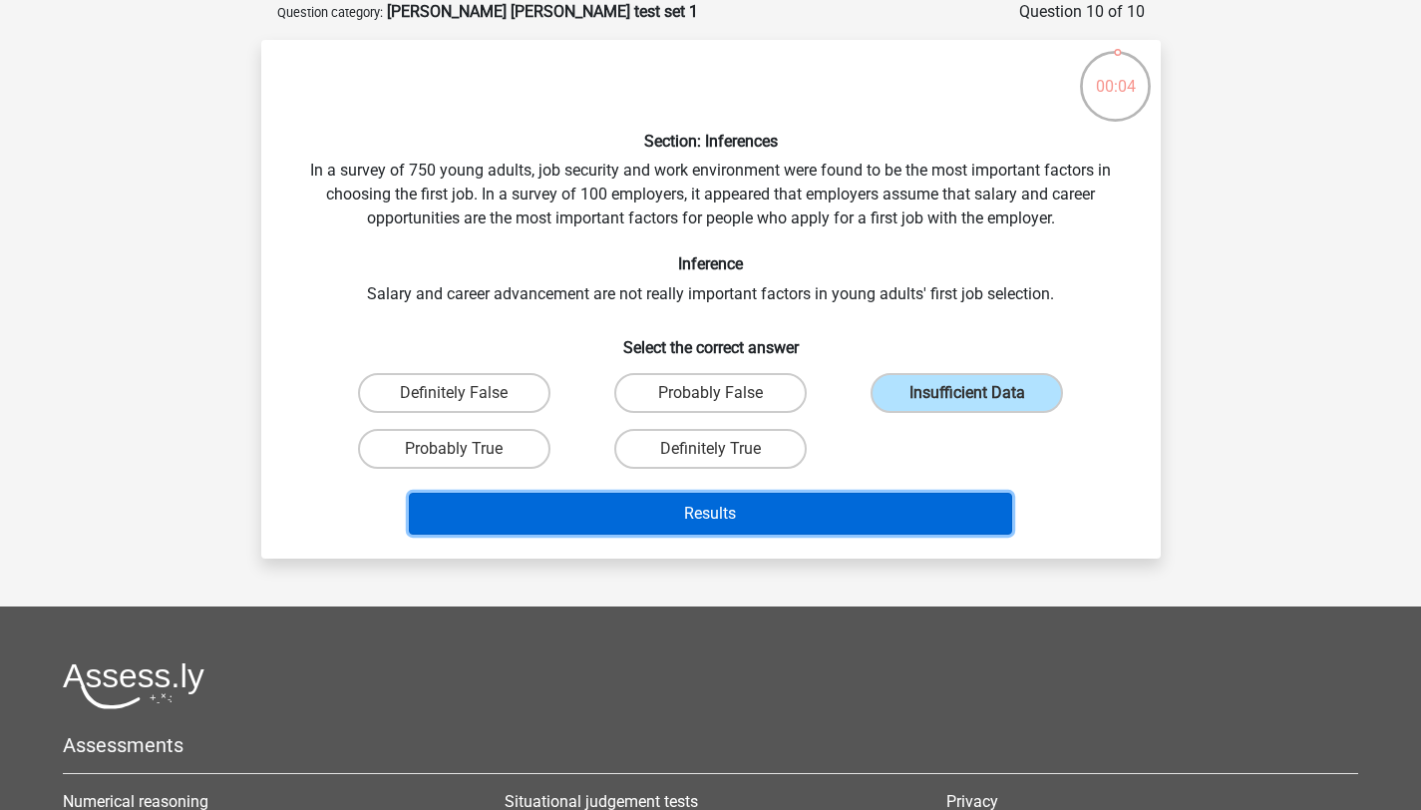
click at [961, 507] on button "Results" at bounding box center [710, 514] width 603 height 42
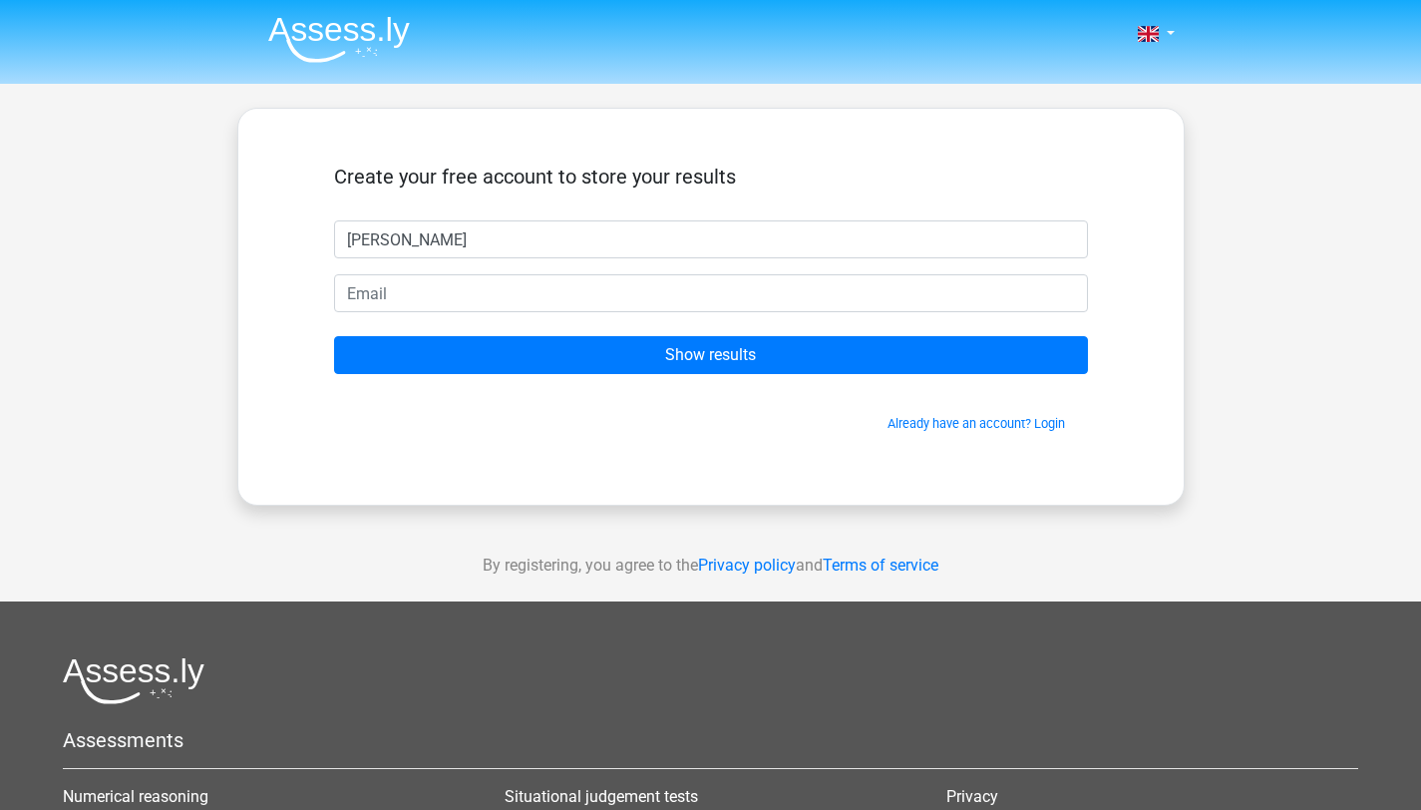
type input "SONIA"
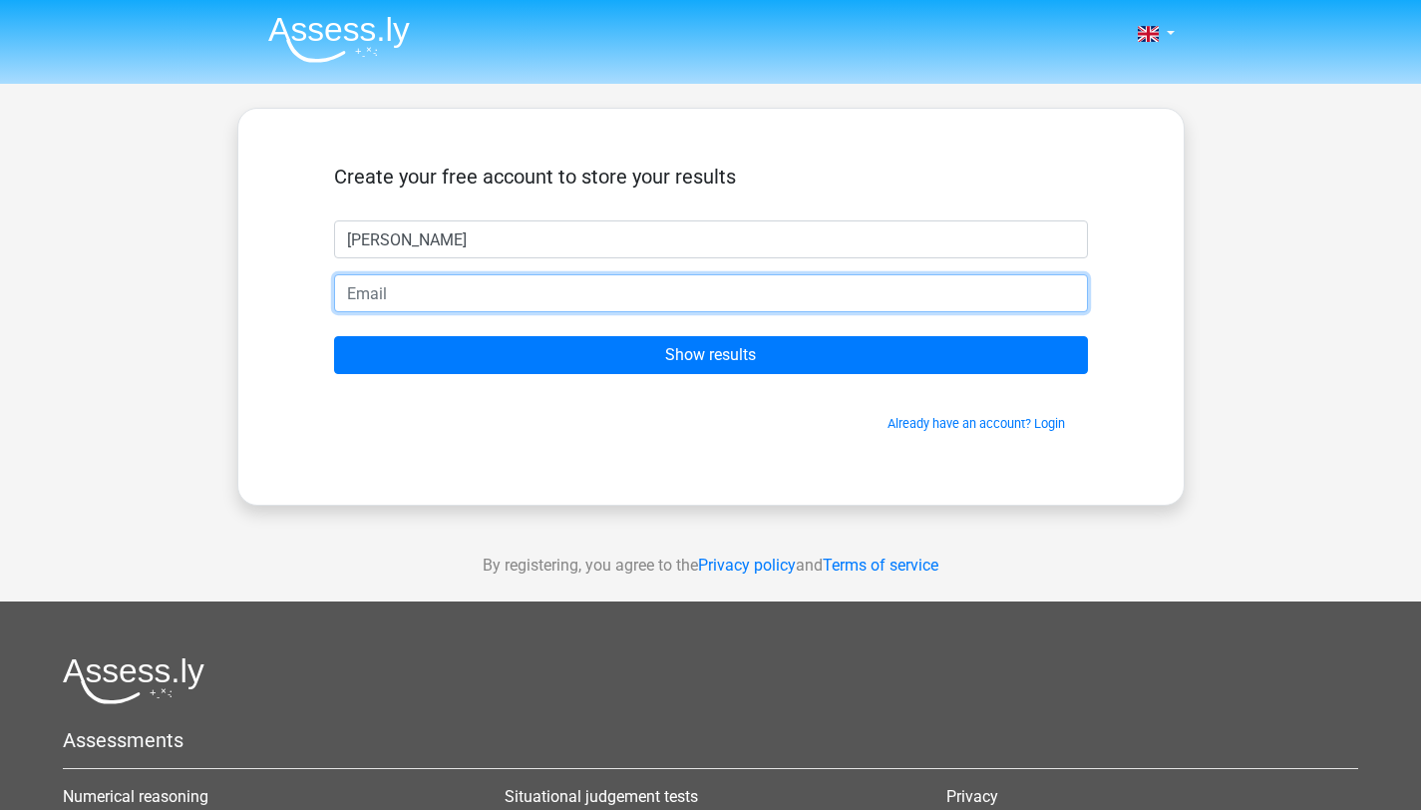
click at [828, 294] on input "email" at bounding box center [711, 293] width 754 height 38
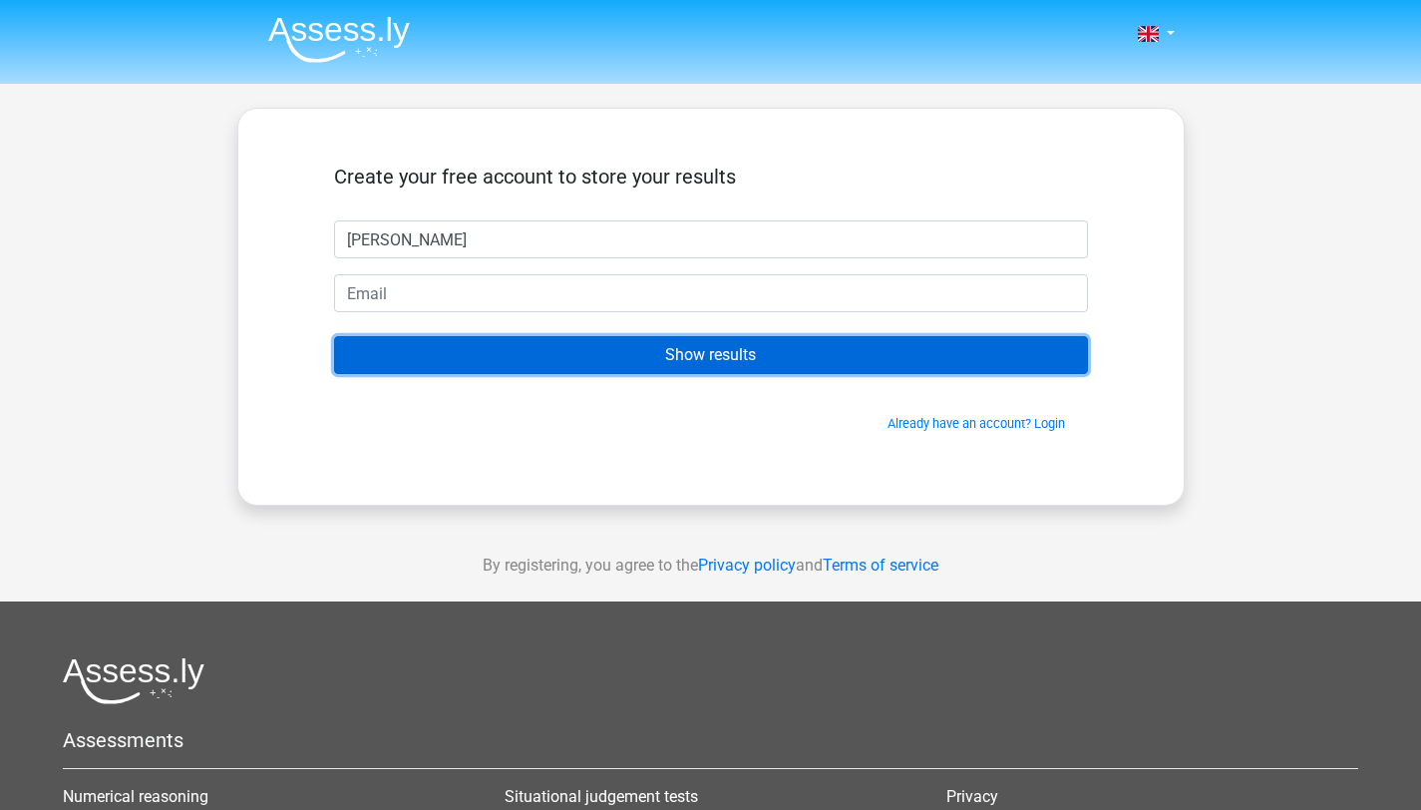
click at [717, 369] on input "Show results" at bounding box center [711, 355] width 754 height 38
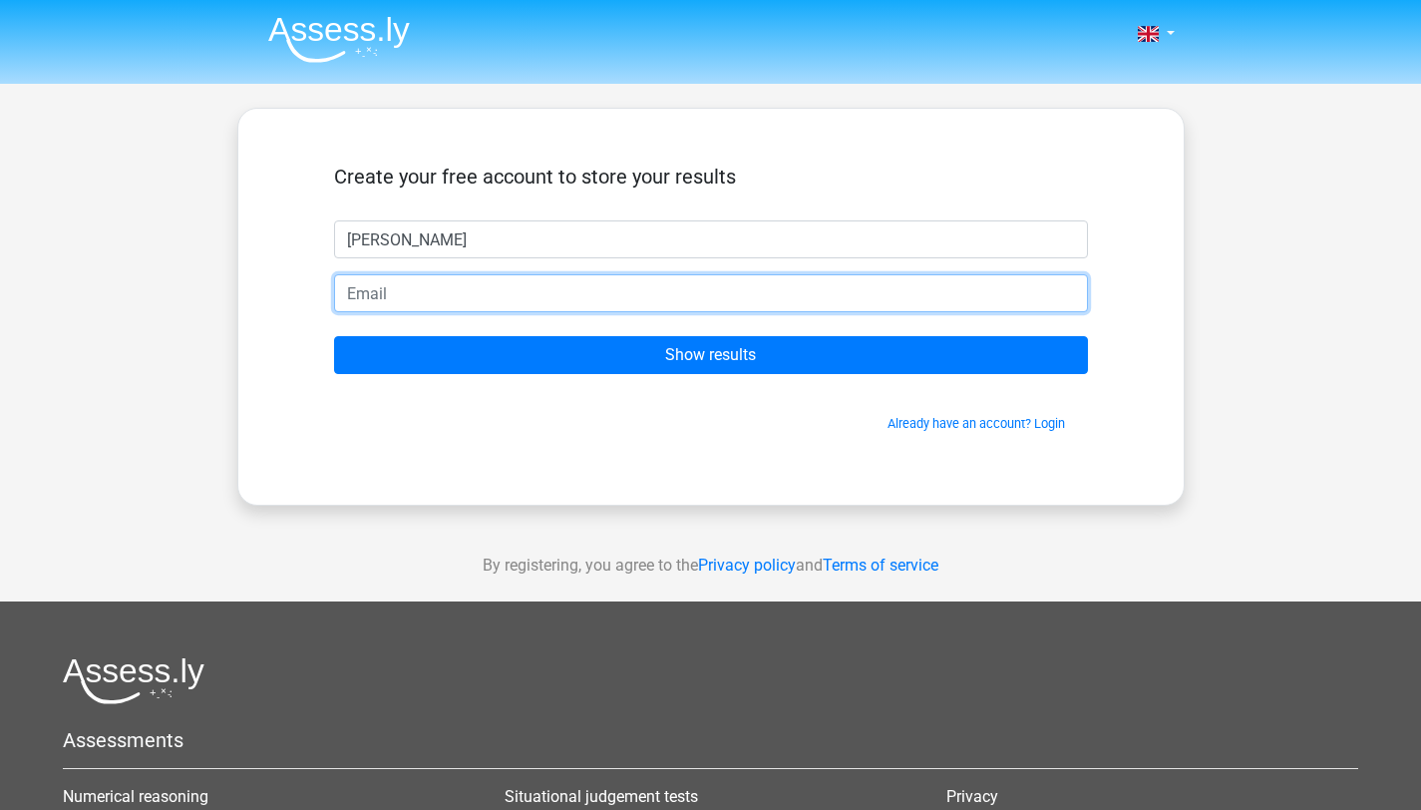
click at [781, 306] on input "email" at bounding box center [711, 293] width 754 height 38
type input "S"
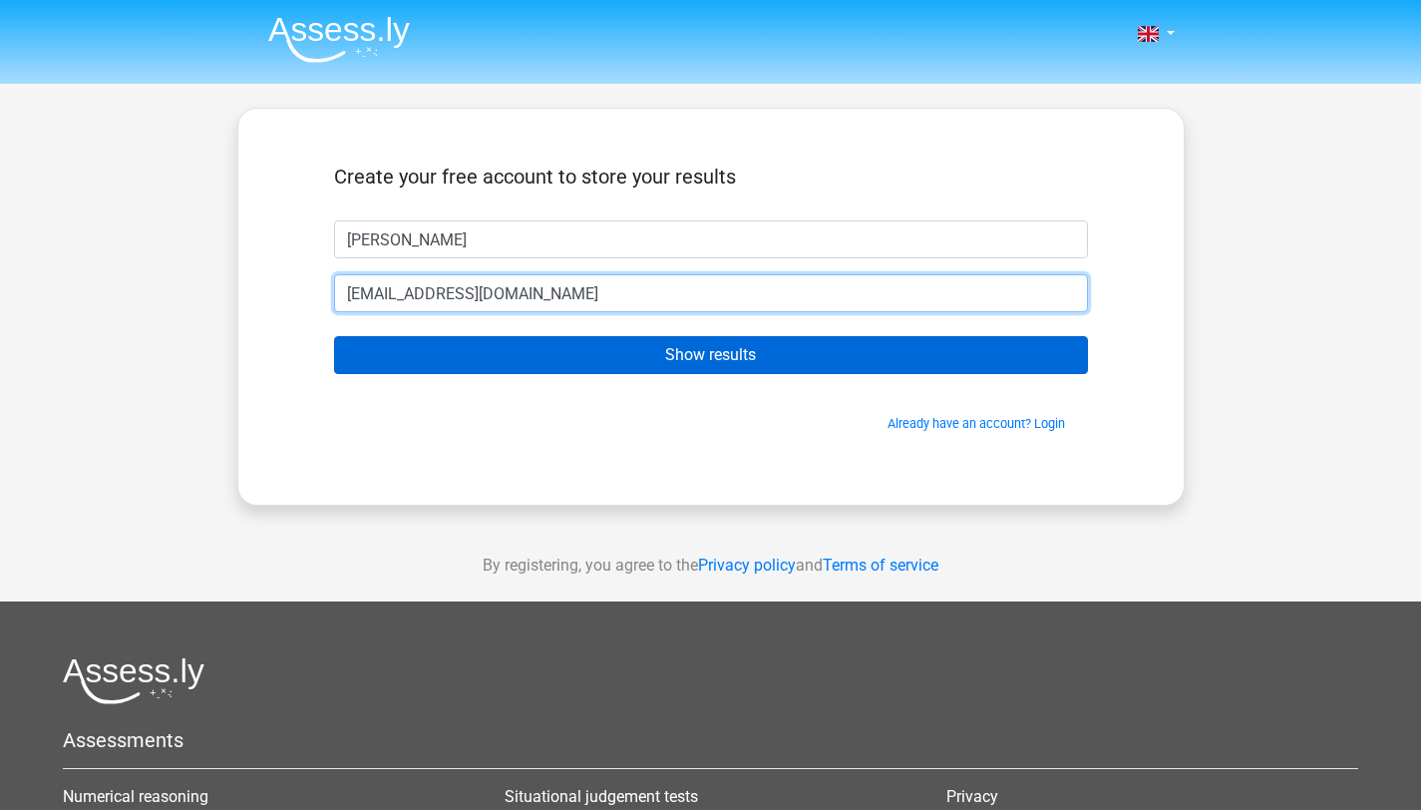
type input "soniaaali2001@gmail.com"
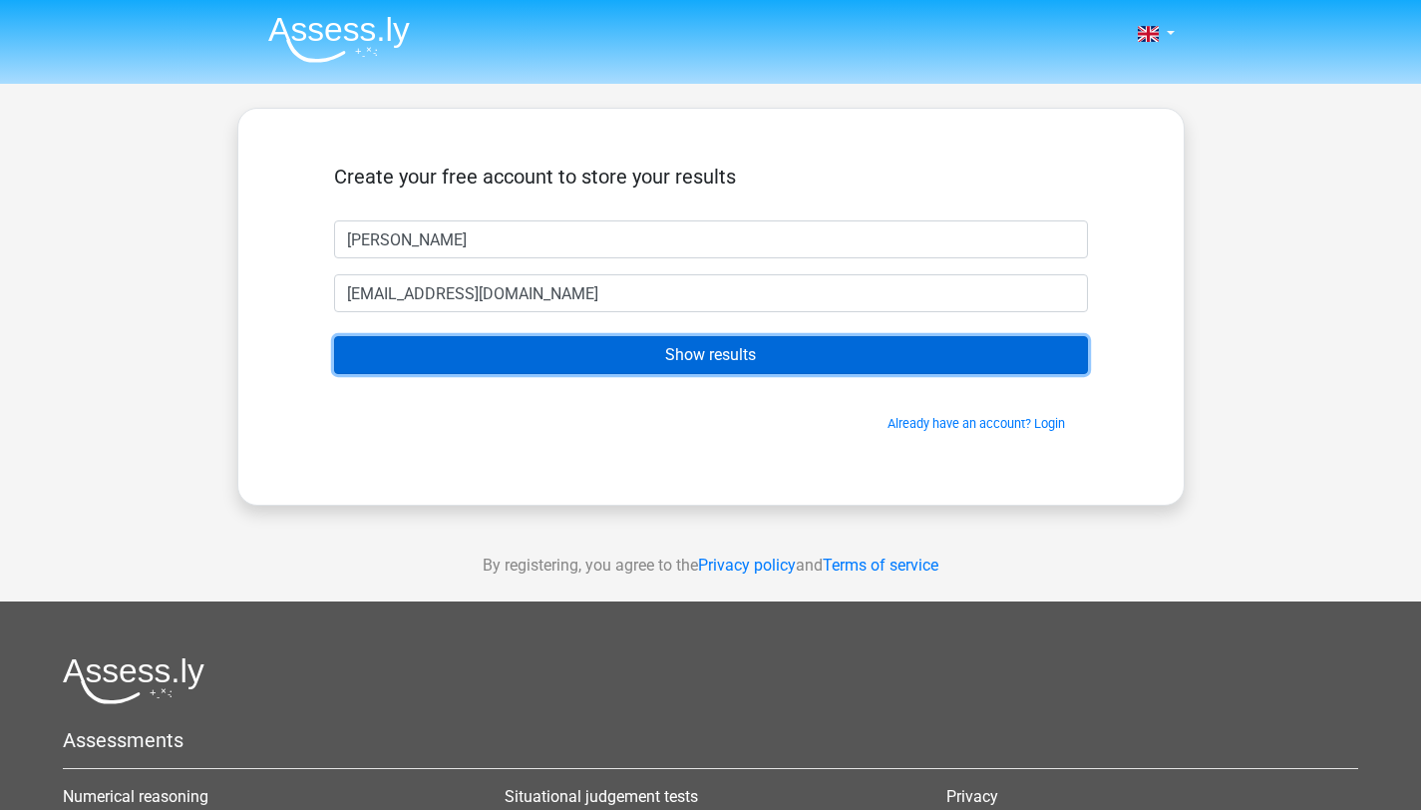
click at [811, 350] on input "Show results" at bounding box center [711, 355] width 754 height 38
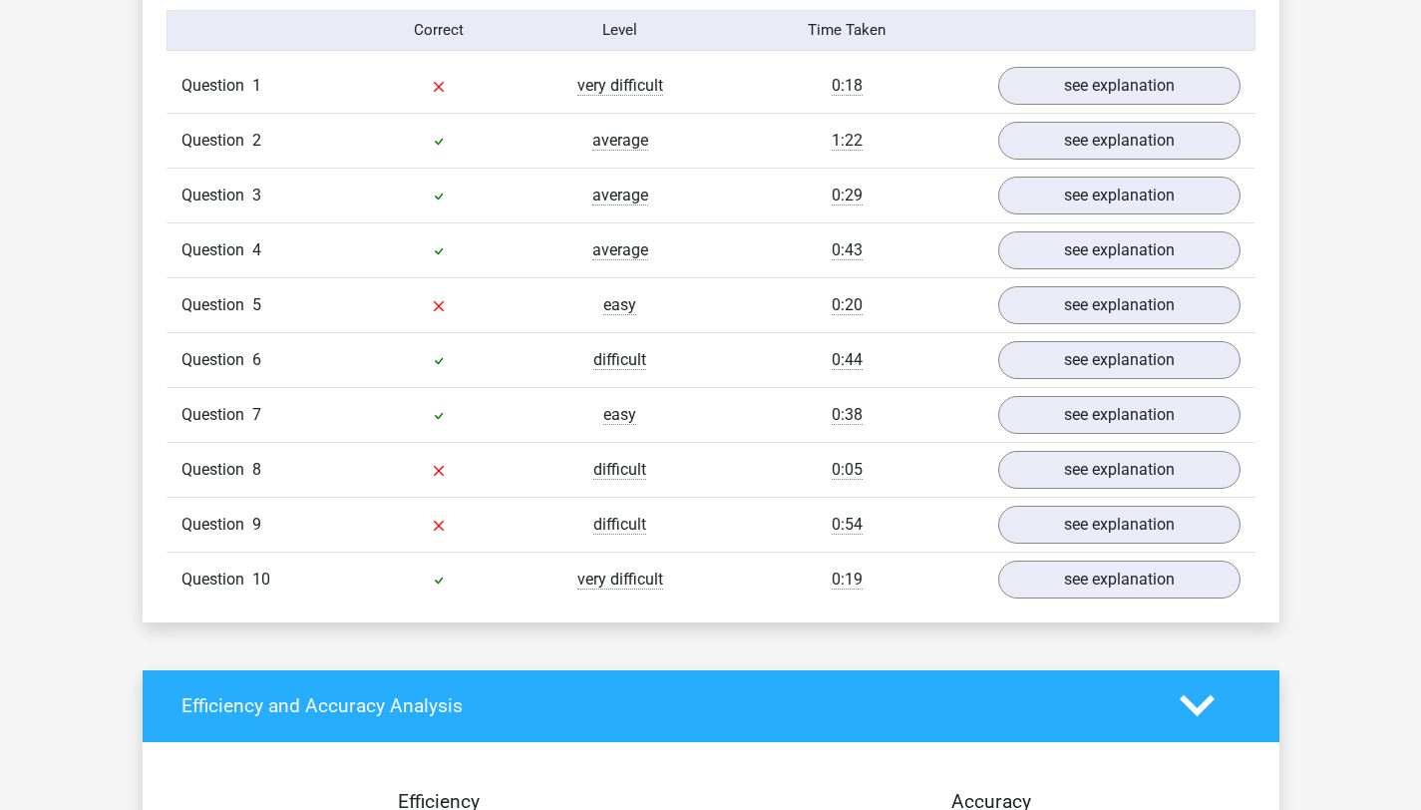
scroll to position [1594, 0]
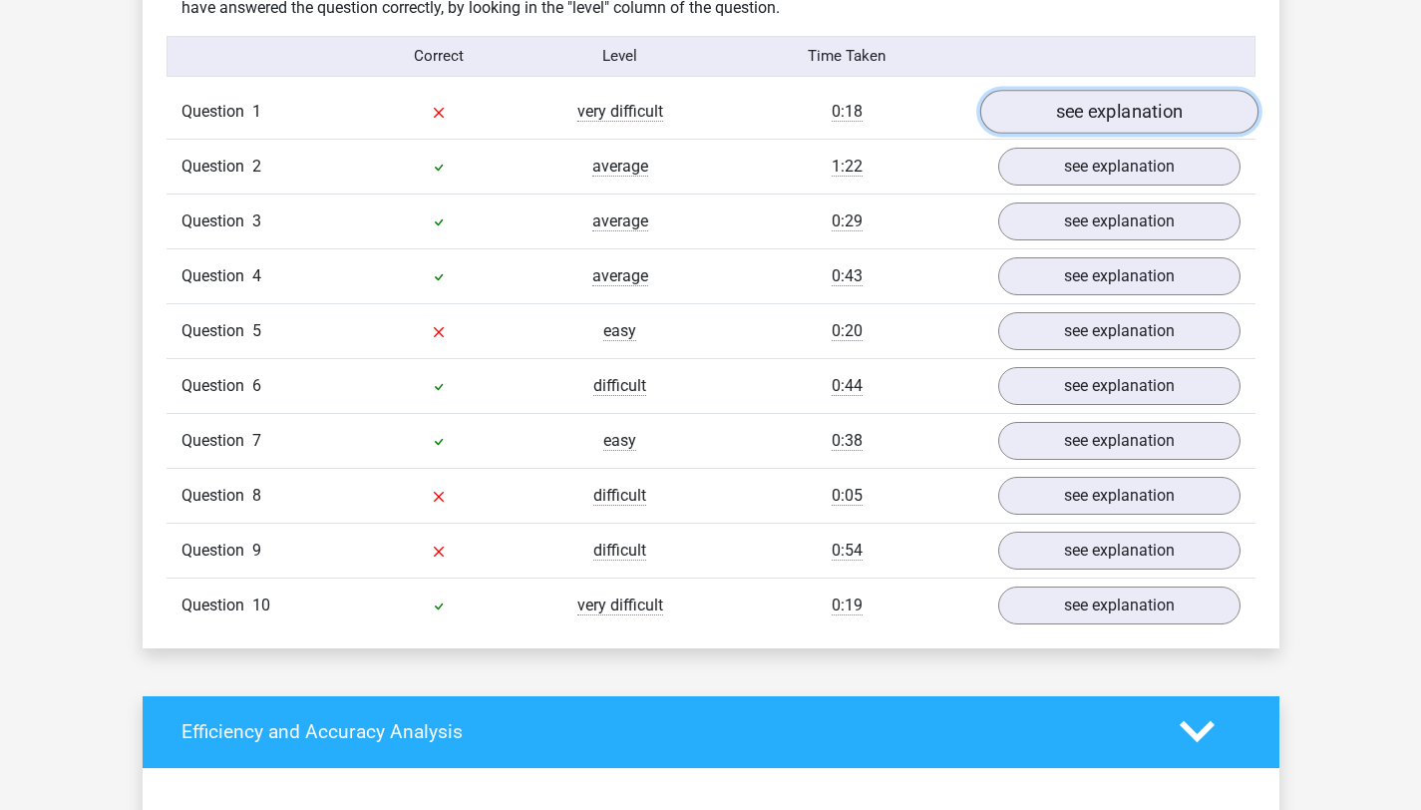
click at [1062, 121] on link "see explanation" at bounding box center [1118, 112] width 278 height 44
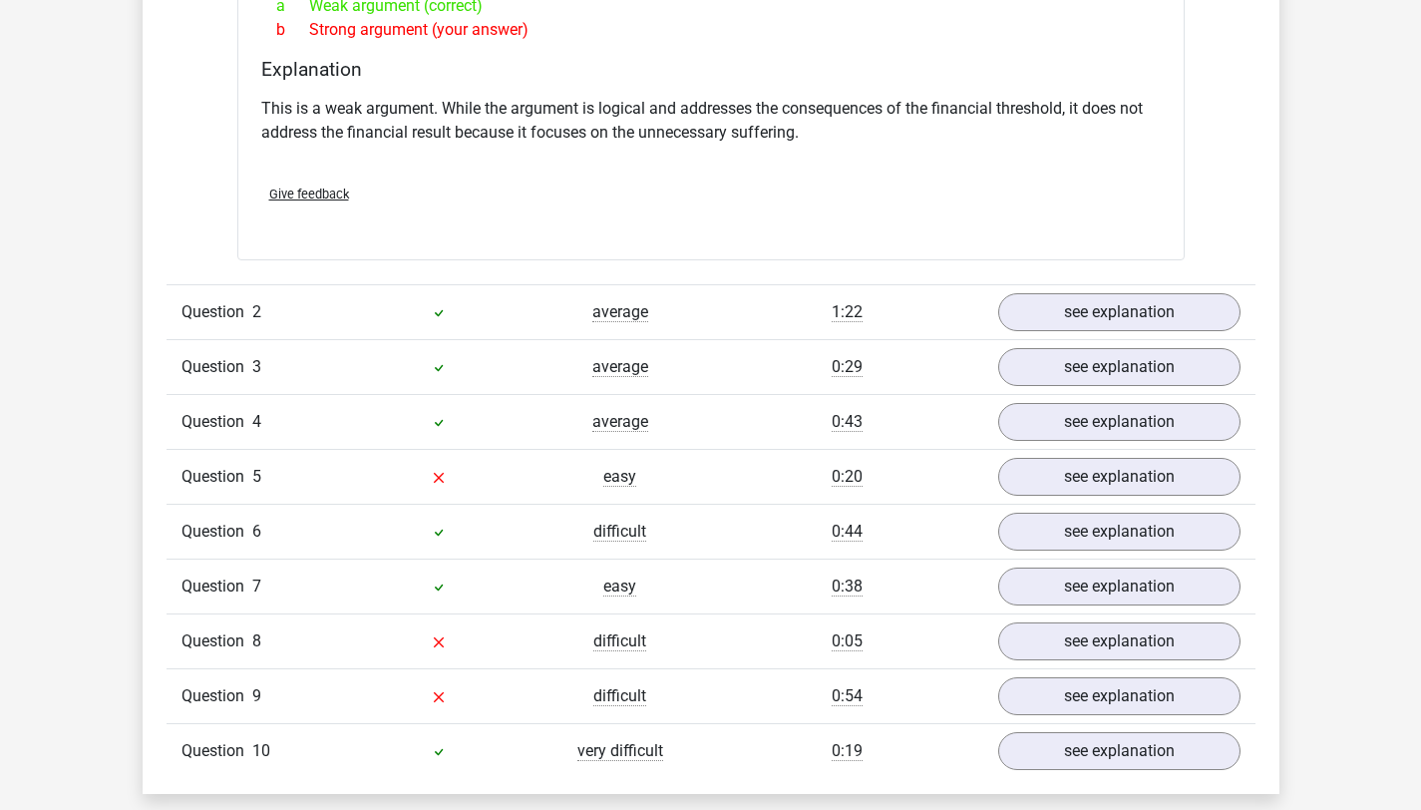
scroll to position [1981, 0]
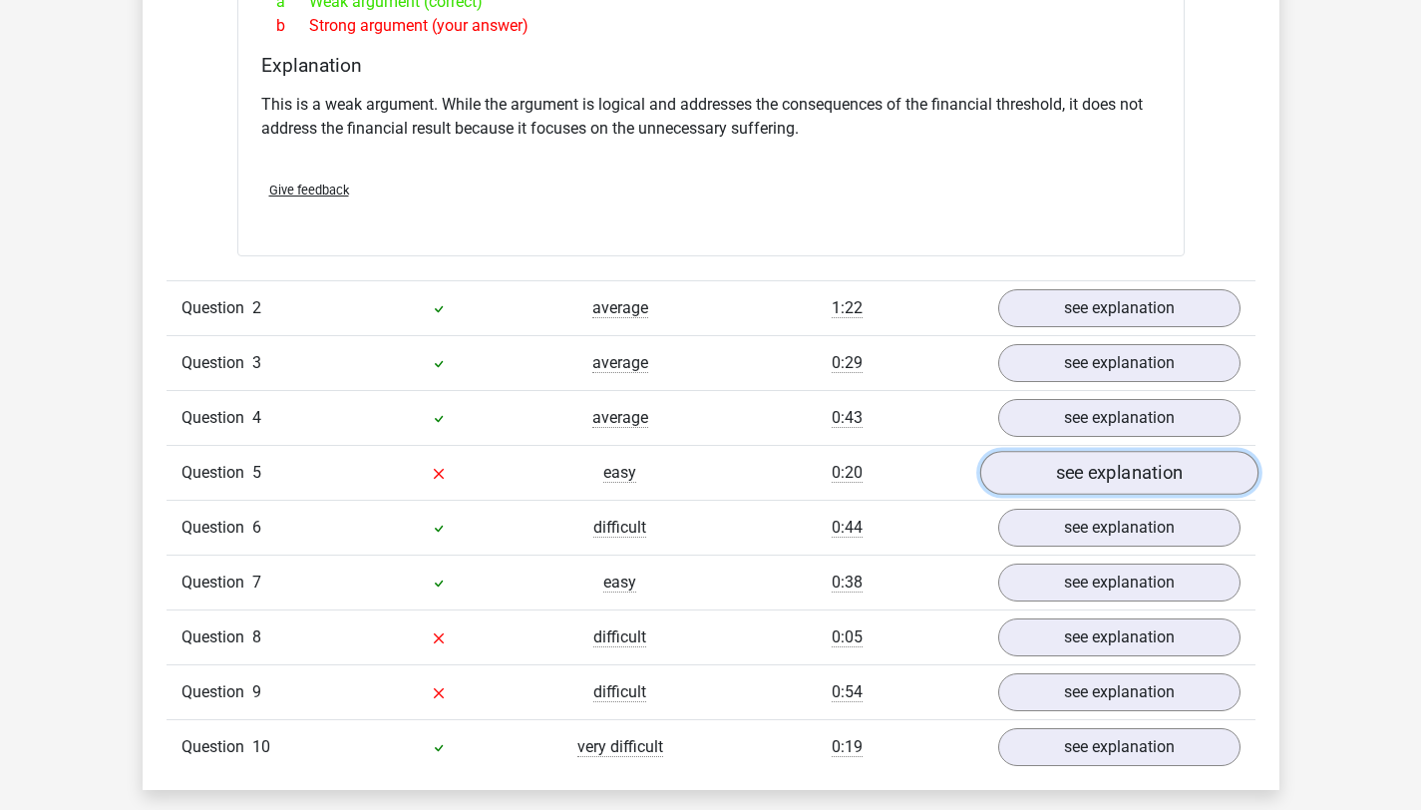
click at [1067, 468] on link "see explanation" at bounding box center [1118, 474] width 278 height 44
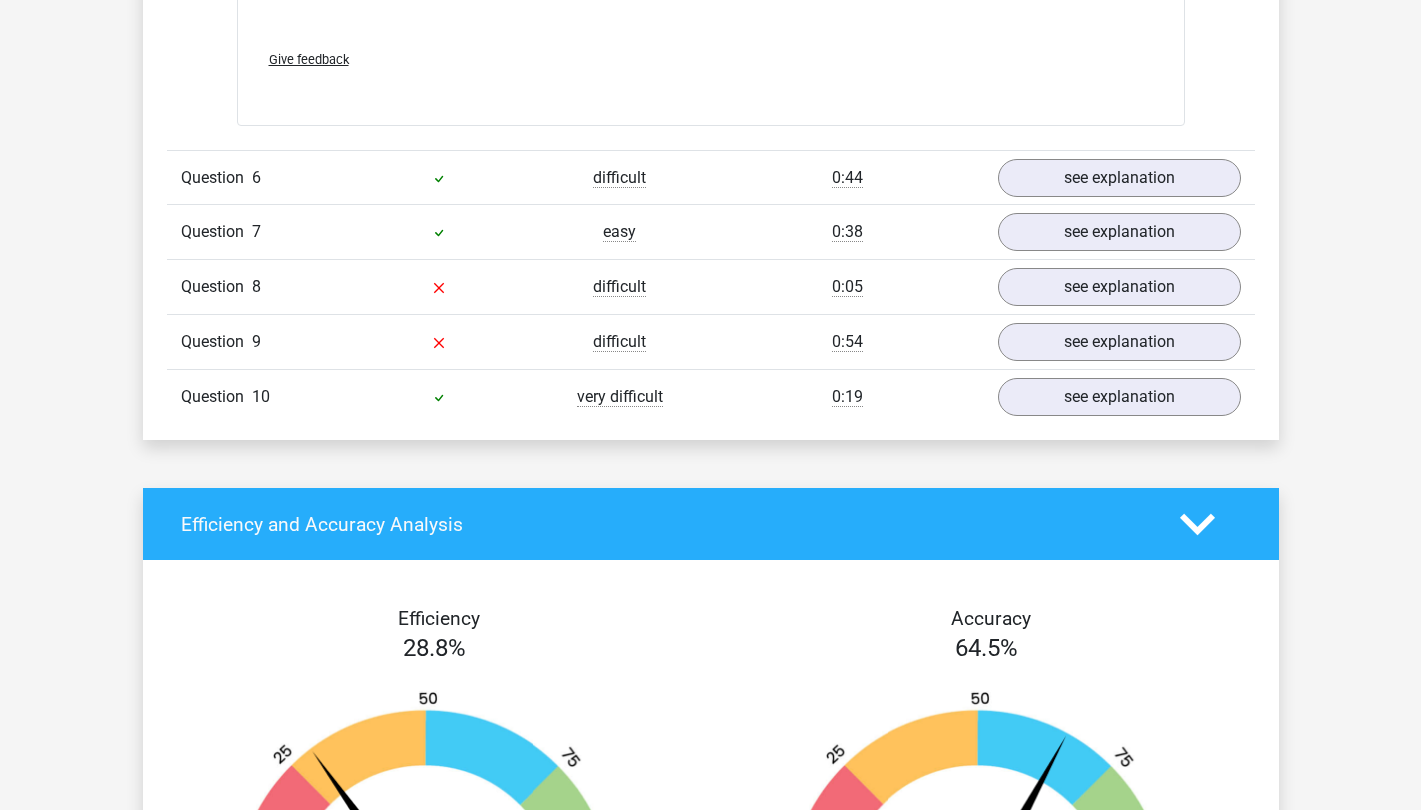
scroll to position [3340, 0]
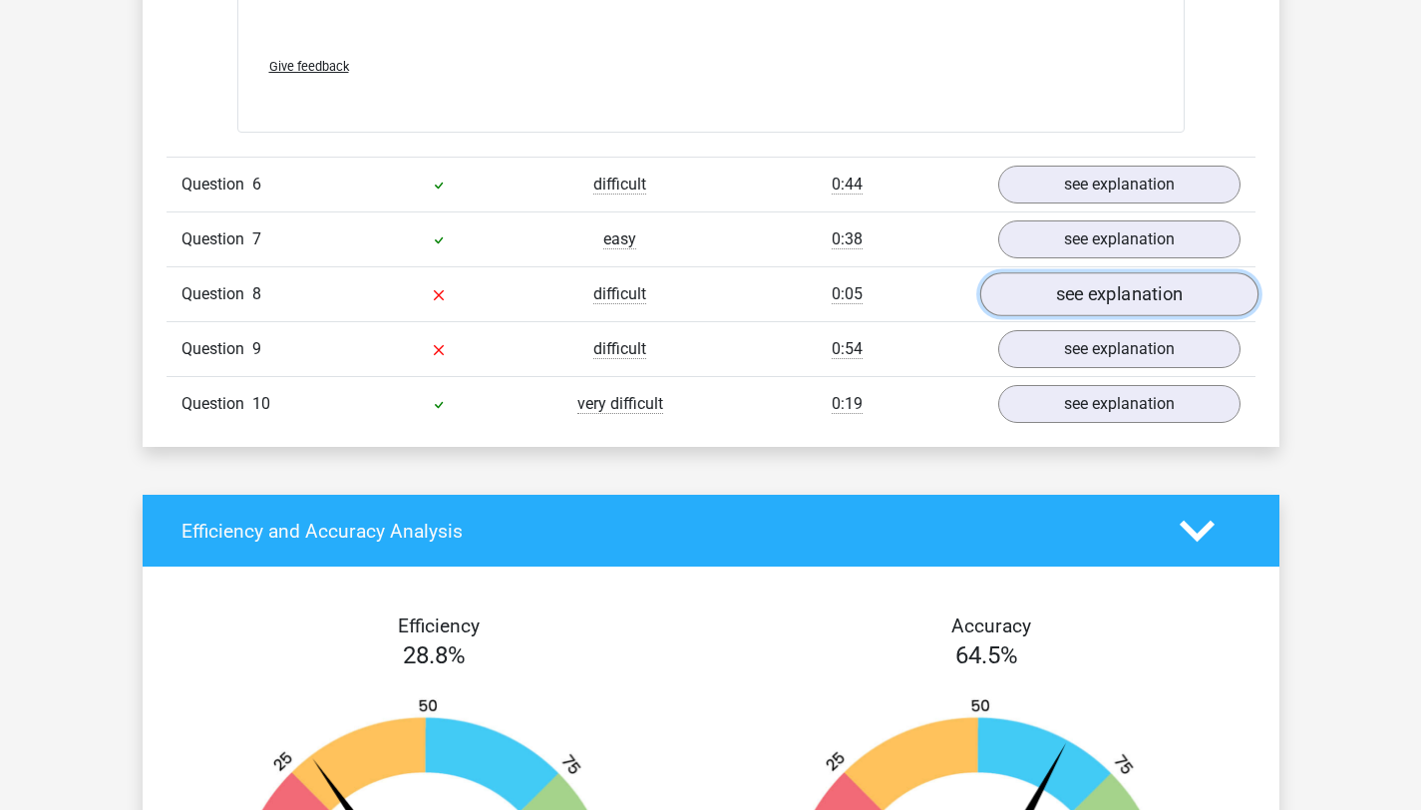
click at [1070, 308] on link "see explanation" at bounding box center [1118, 294] width 278 height 44
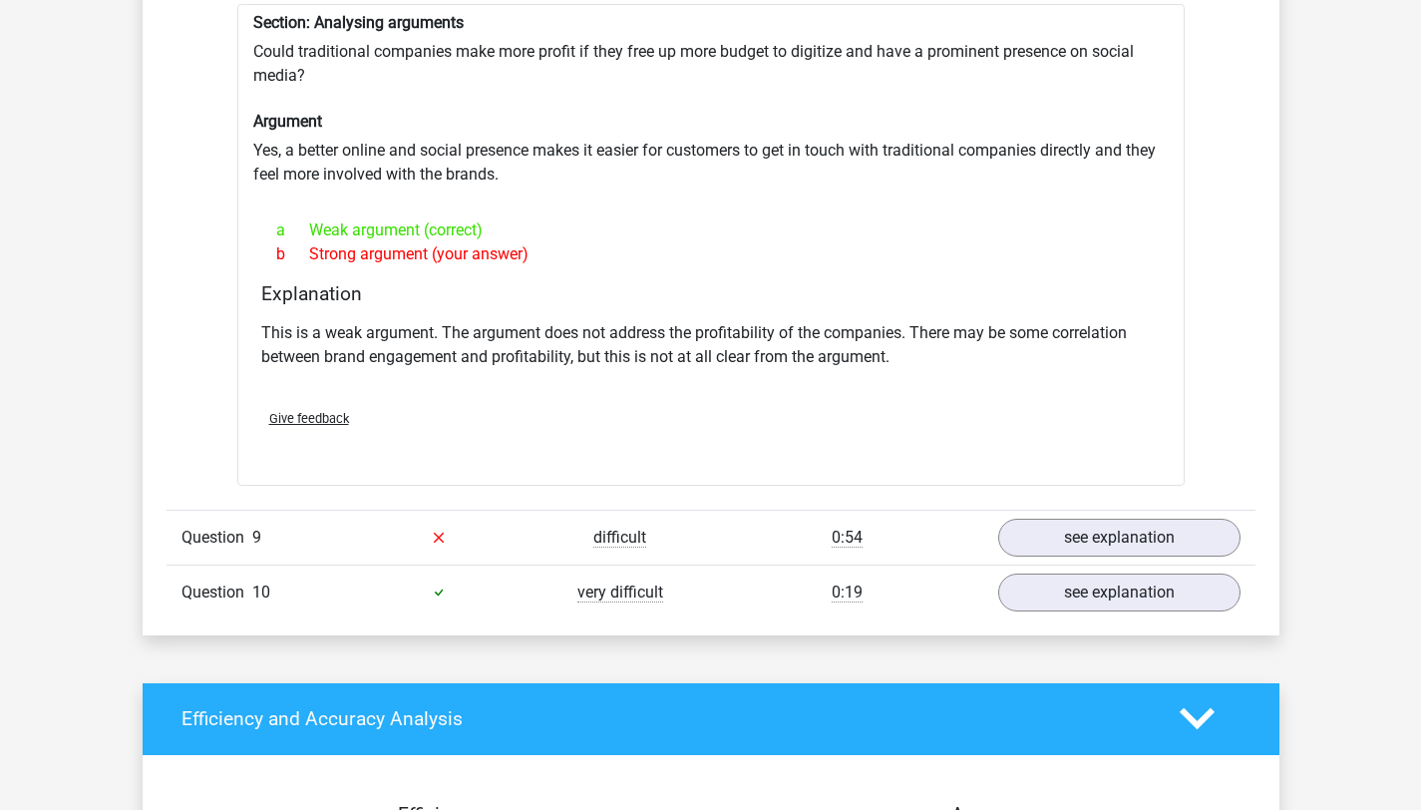
scroll to position [3701, 0]
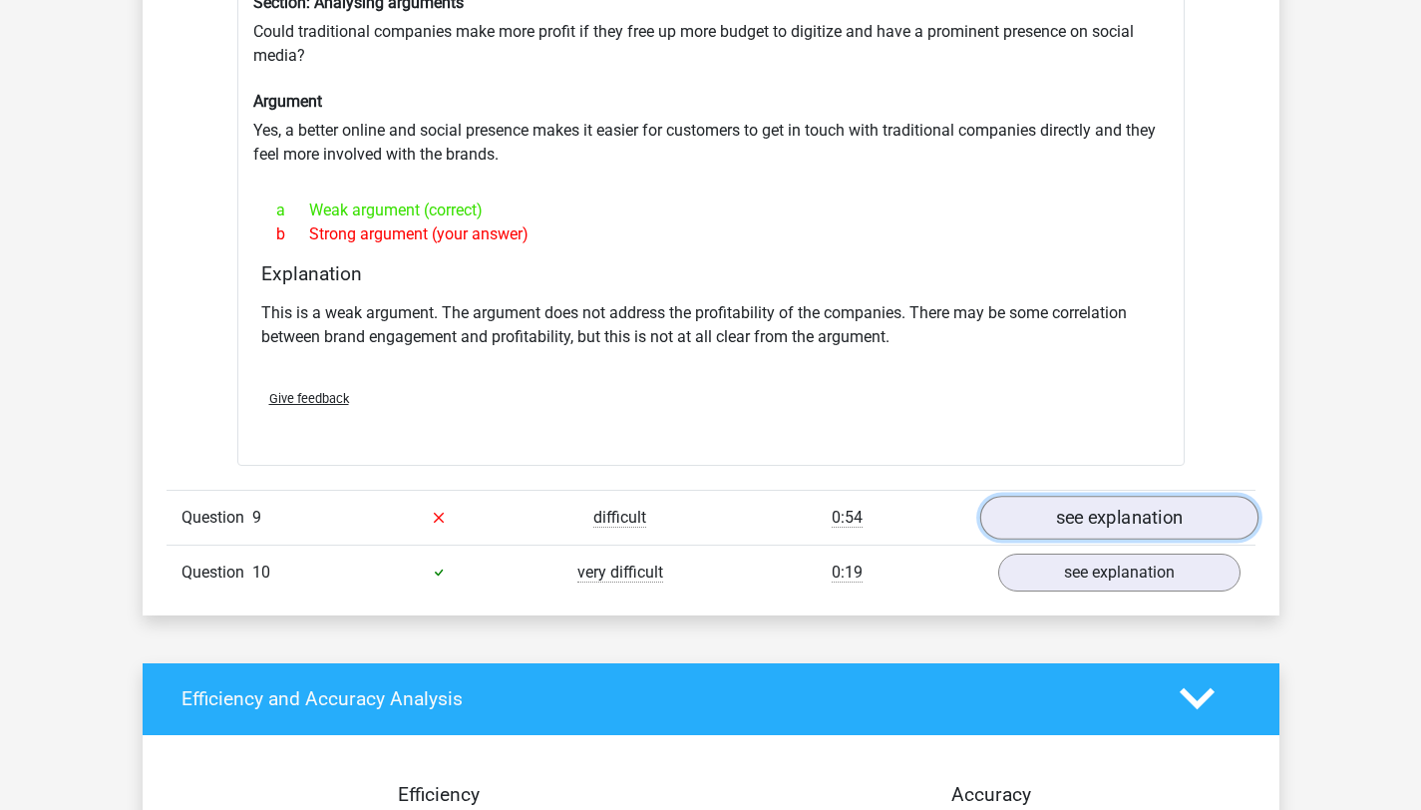
click at [1127, 512] on link "see explanation" at bounding box center [1118, 518] width 278 height 44
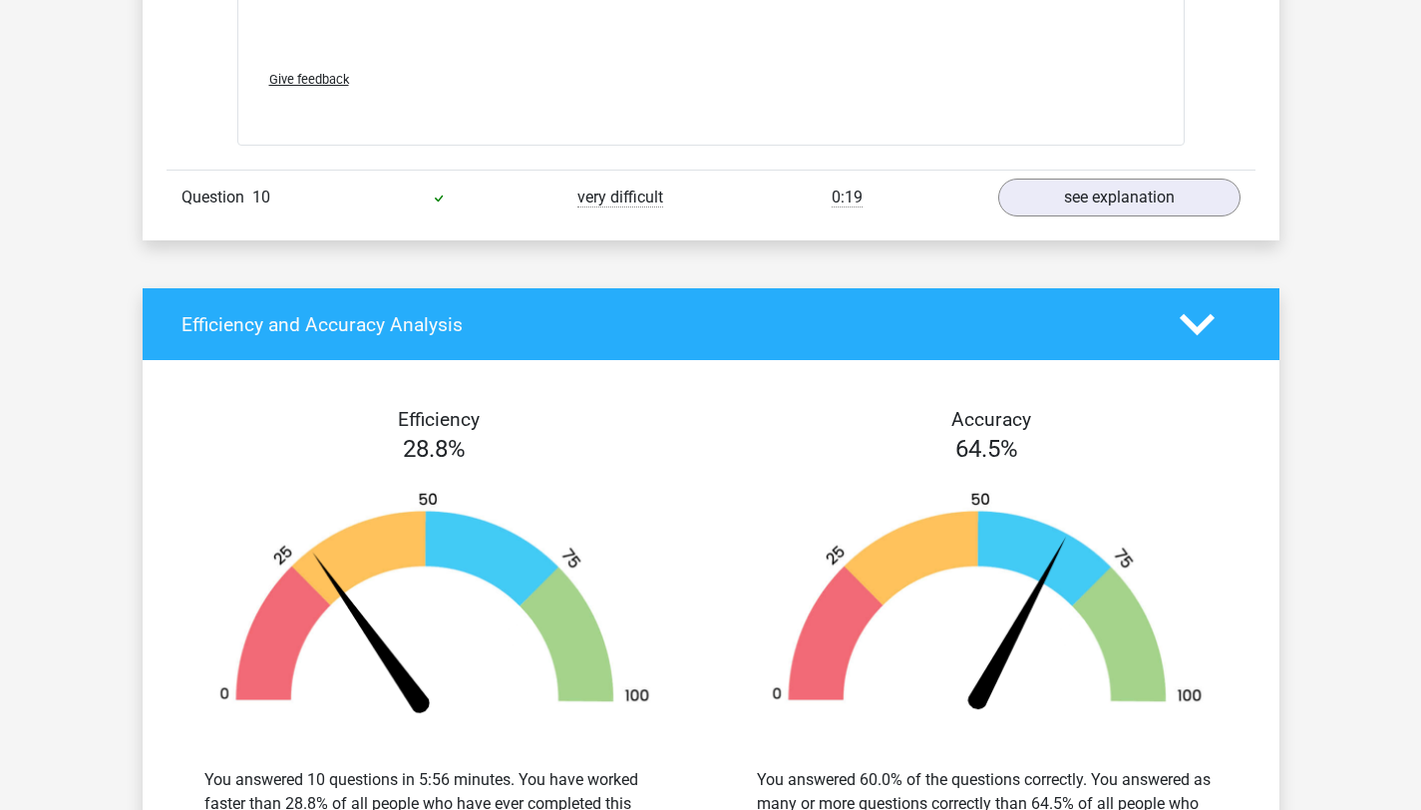
scroll to position [5160, 0]
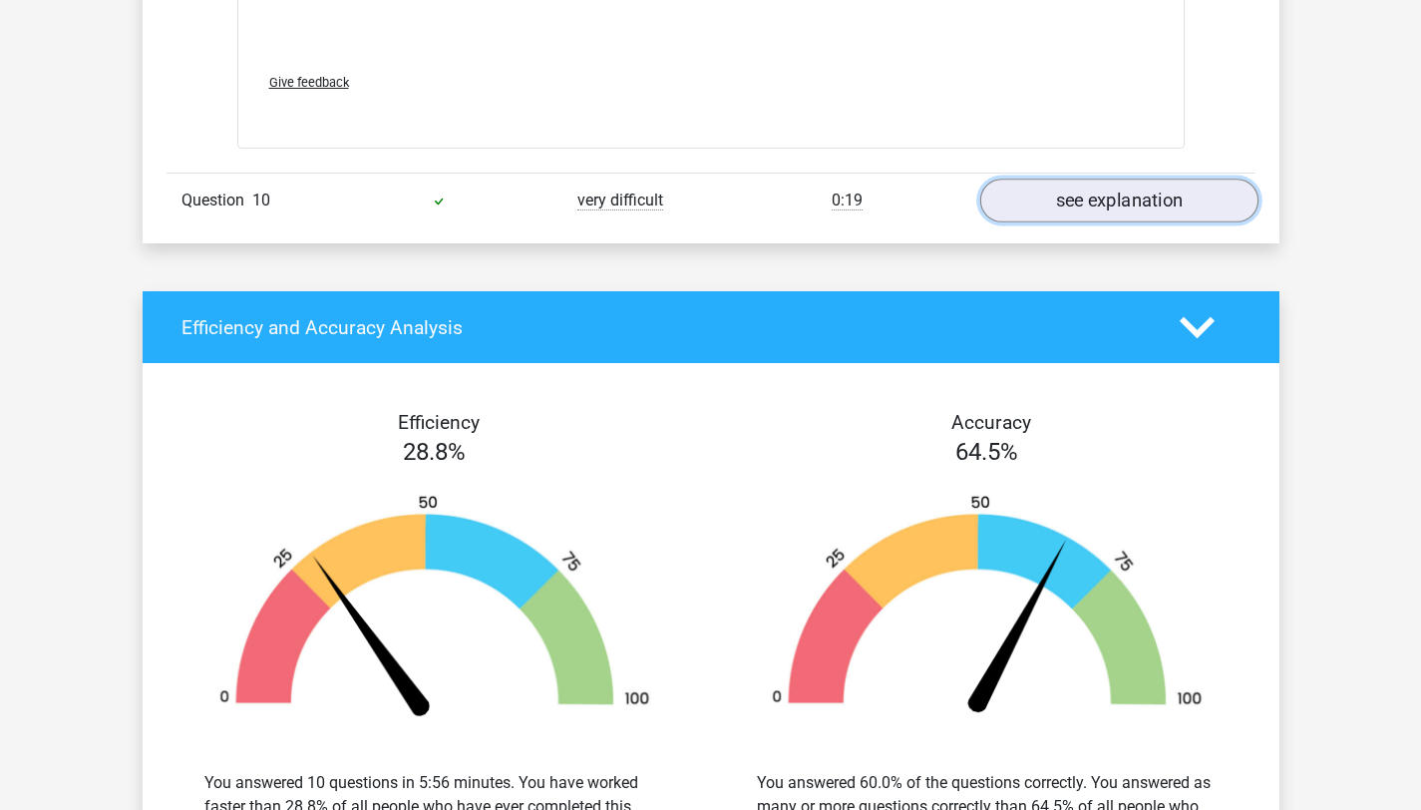
click at [1117, 208] on link "see explanation" at bounding box center [1118, 201] width 278 height 44
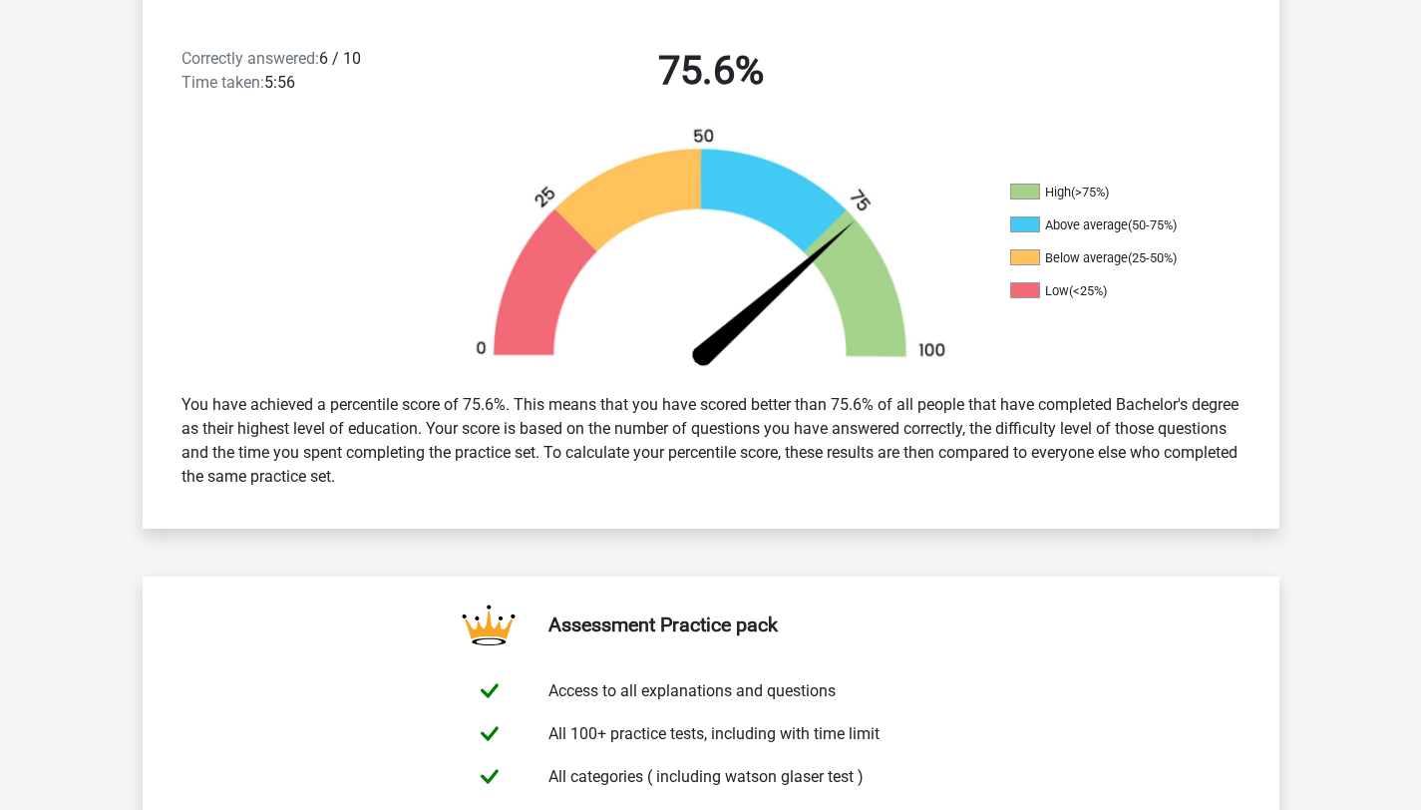
scroll to position [596, 0]
